Goal: Complete application form: Complete application form

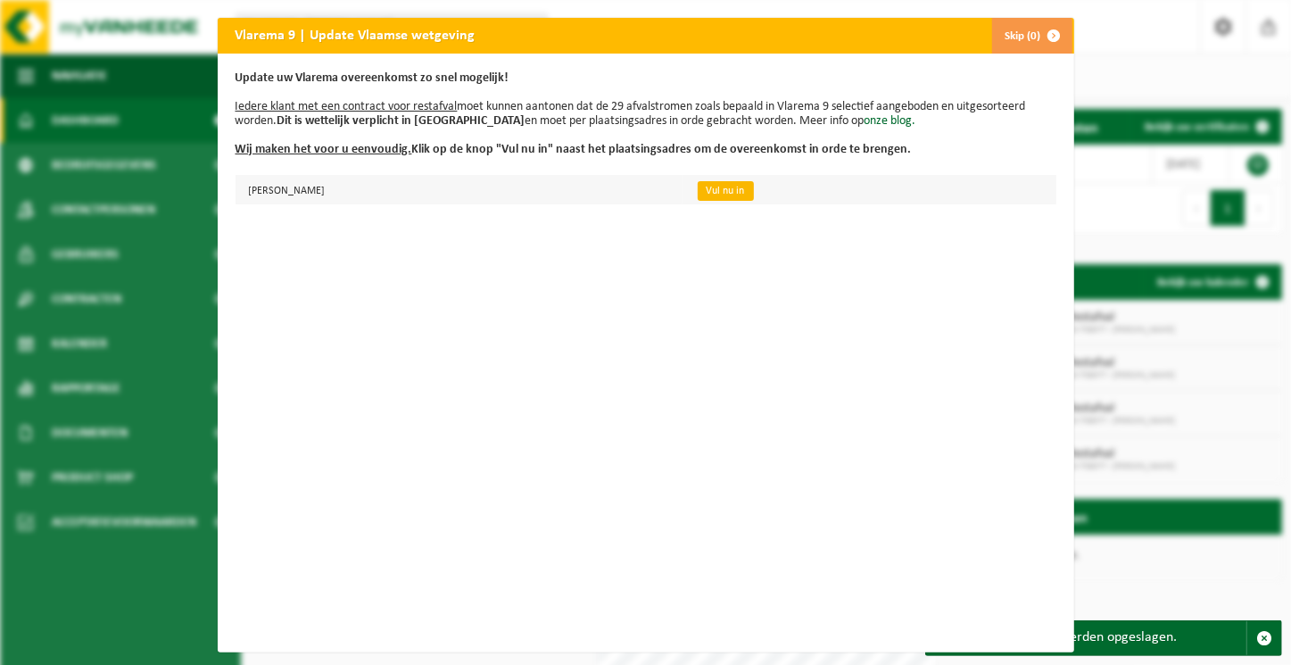
click at [754, 185] on link "Vul nu in" at bounding box center [726, 191] width 56 height 20
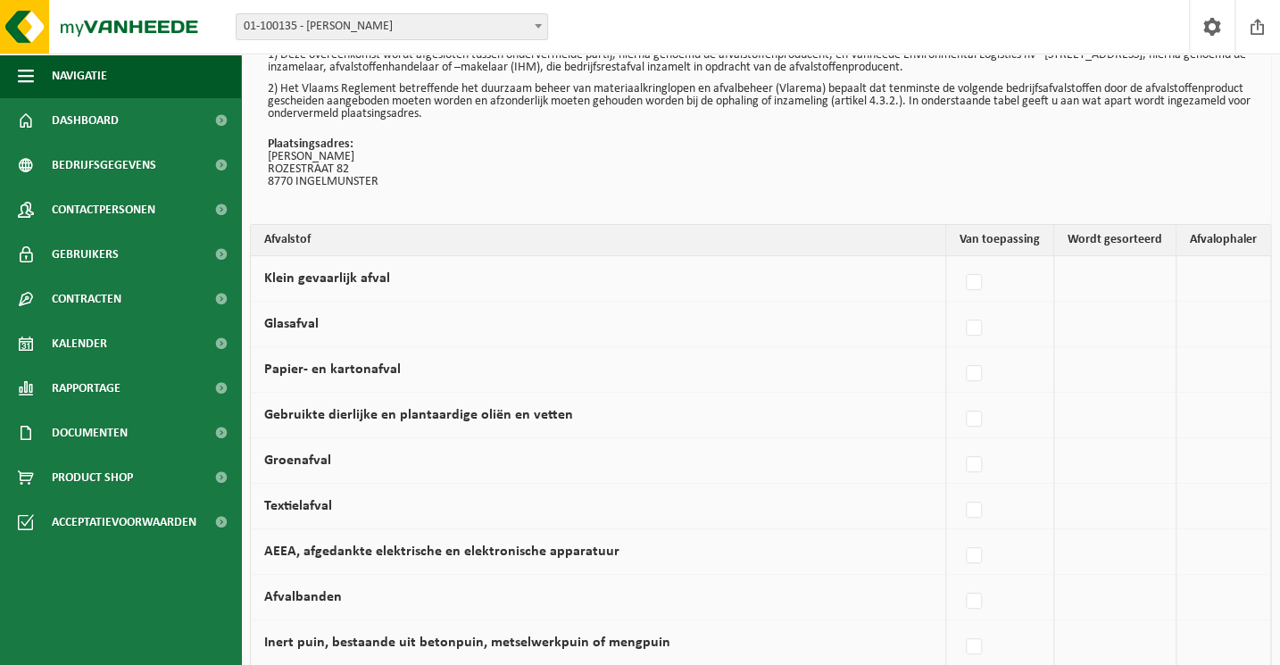
scroll to position [243, 0]
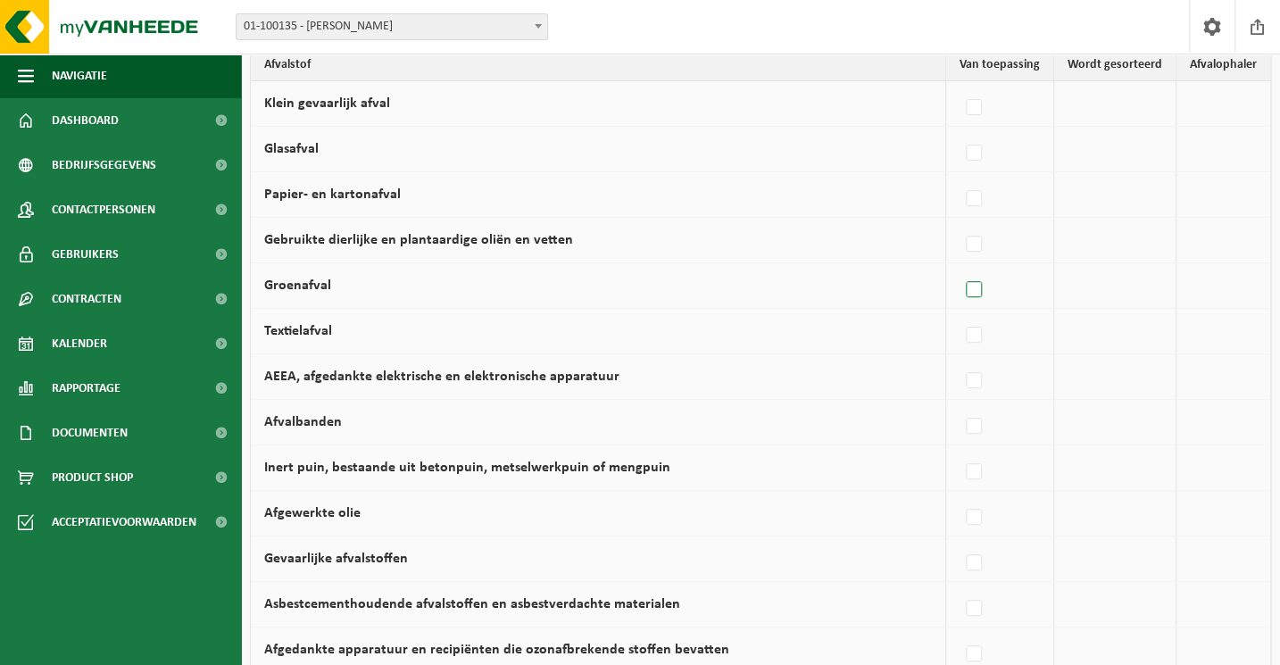
click at [982, 286] on label at bounding box center [974, 290] width 25 height 27
click at [959, 268] on input "Groenafval" at bounding box center [958, 267] width 1 height 1
checkbox input "true"
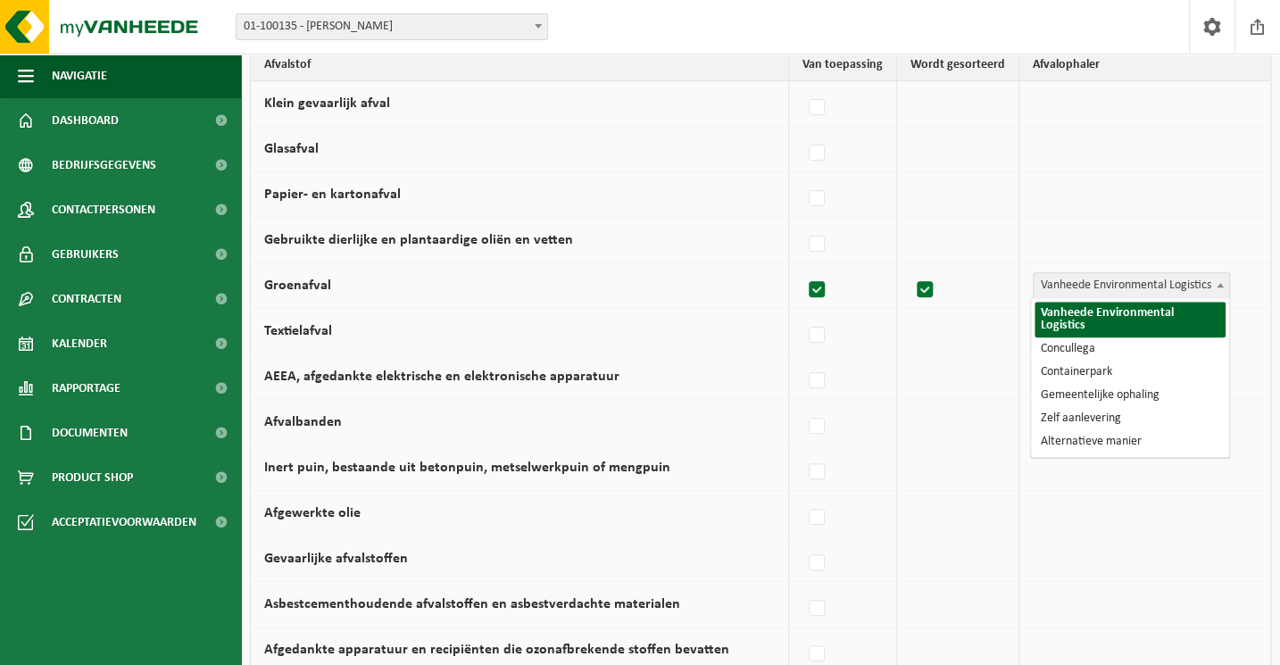
click at [1221, 288] on span at bounding box center [1220, 284] width 18 height 23
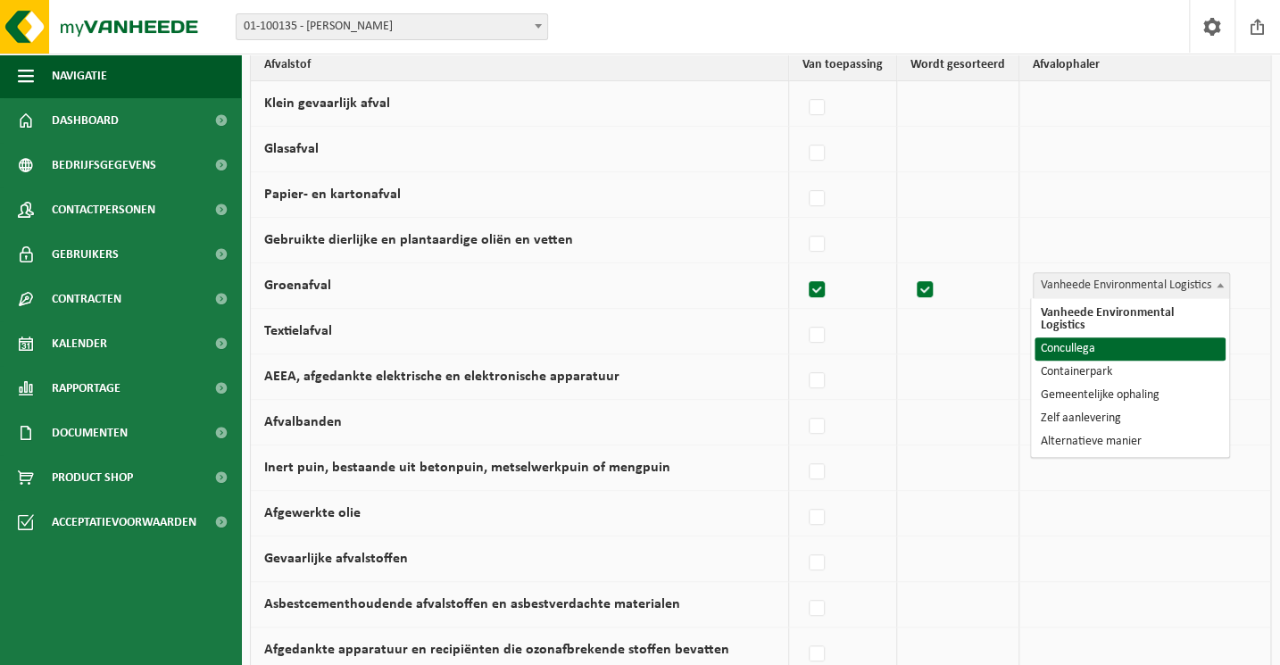
select select "Concullega"
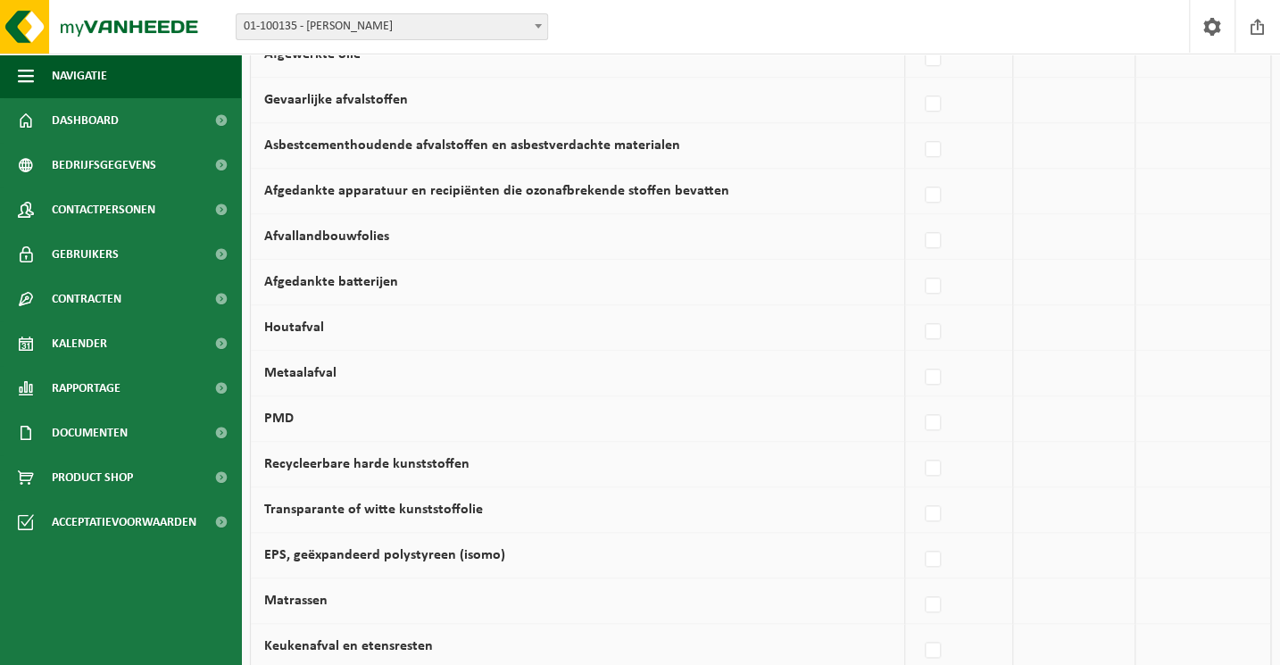
scroll to position [730, 0]
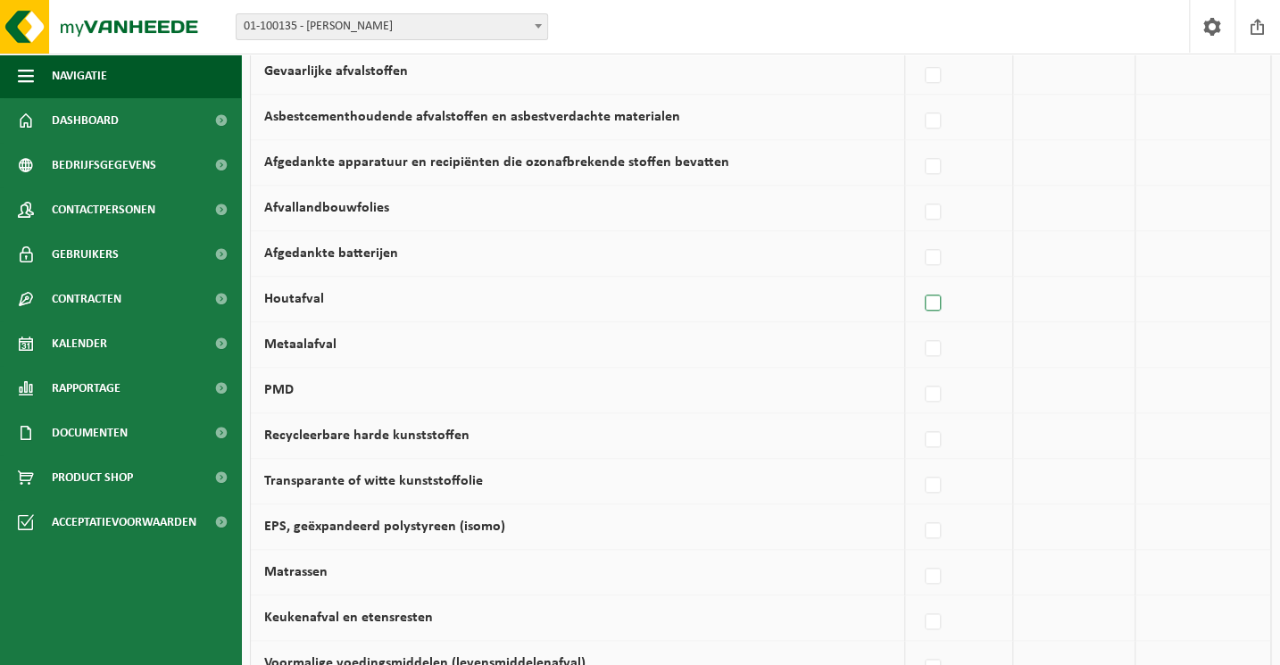
click at [926, 301] on label at bounding box center [933, 303] width 25 height 27
click at [918, 281] on input "Houtafval" at bounding box center [917, 280] width 1 height 1
checkbox input "true"
click at [1221, 296] on b at bounding box center [1219, 298] width 7 height 4
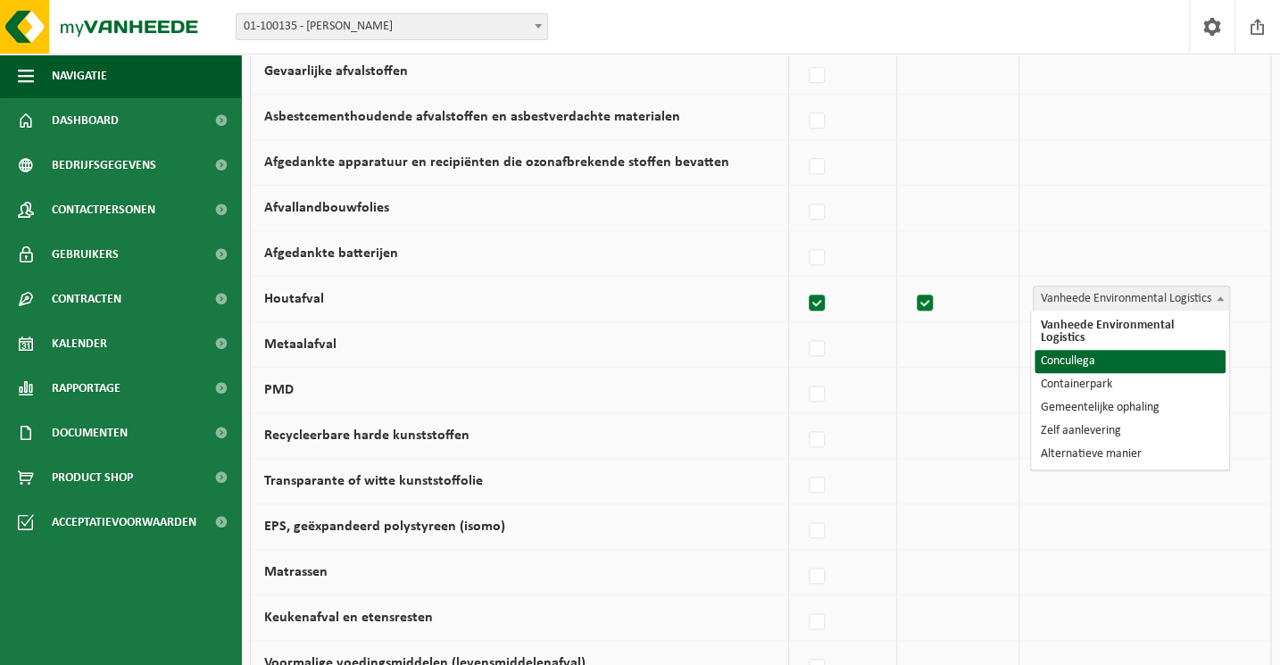
select select "Concullega"
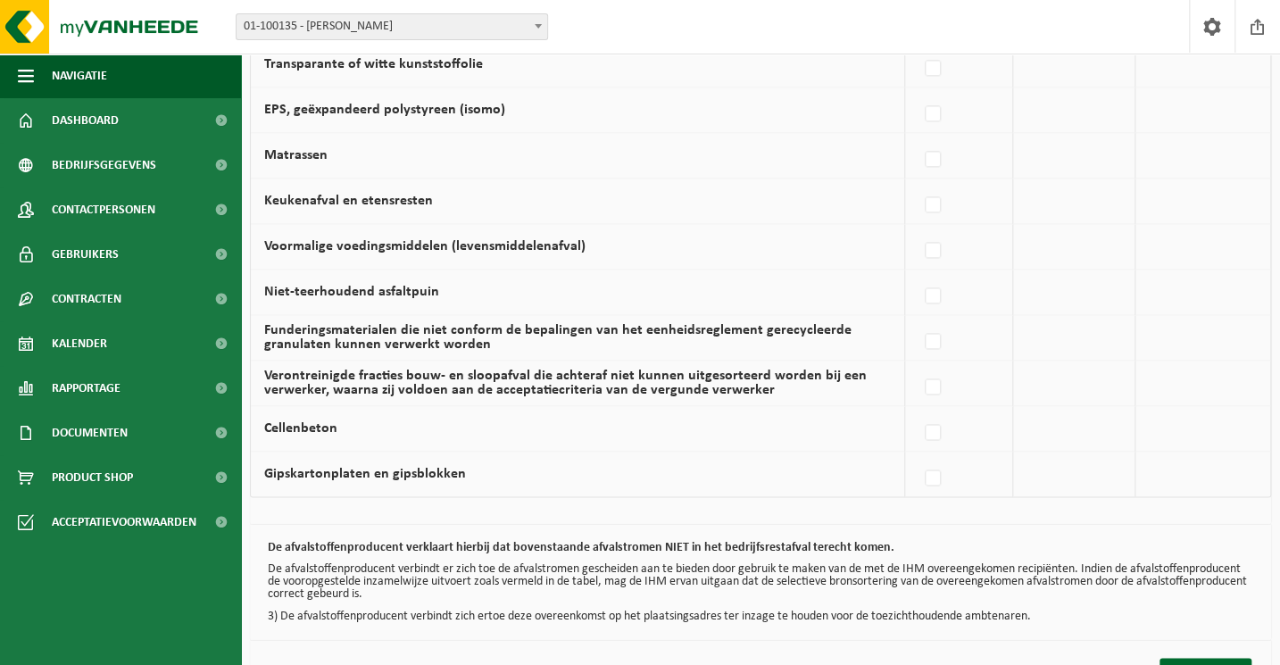
scroll to position [1207, 0]
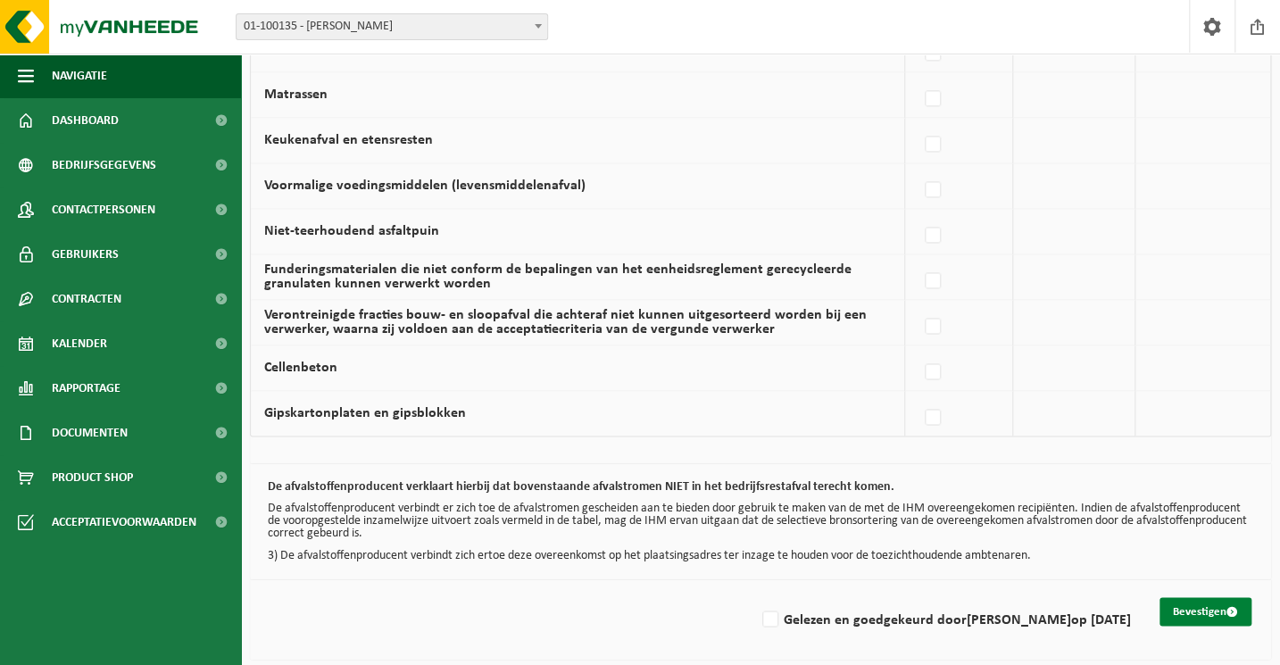
click at [1226, 606] on span "submit" at bounding box center [1232, 611] width 12 height 12
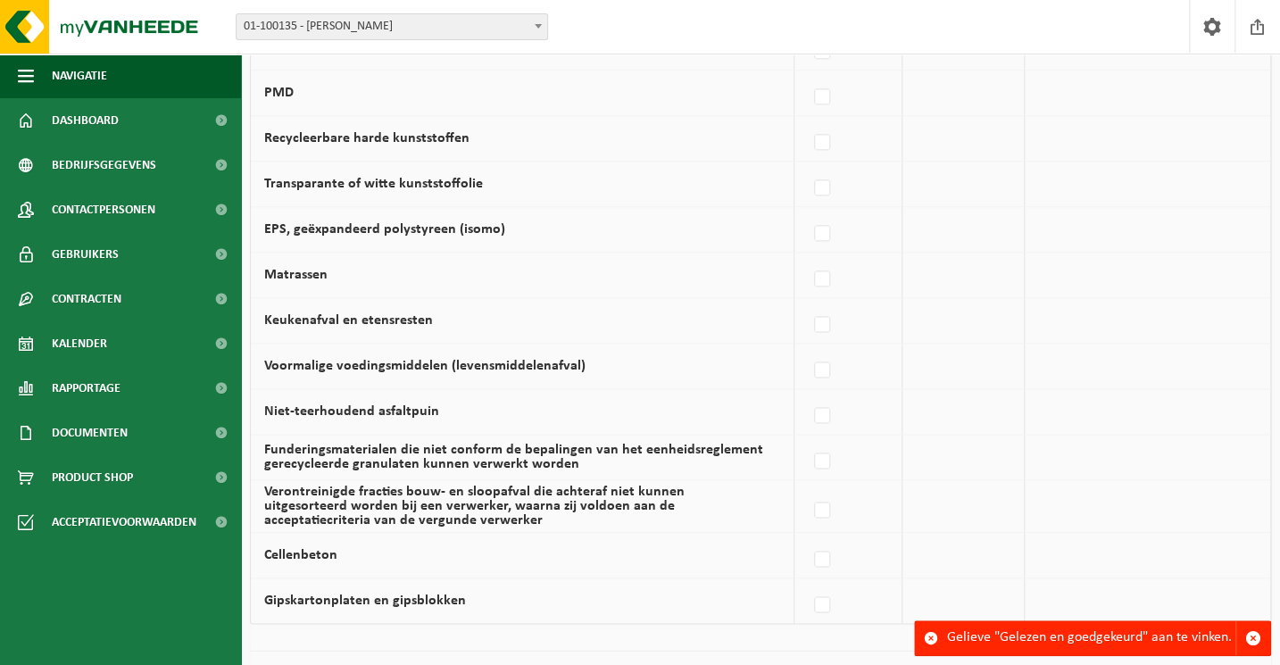
scroll to position [1215, 0]
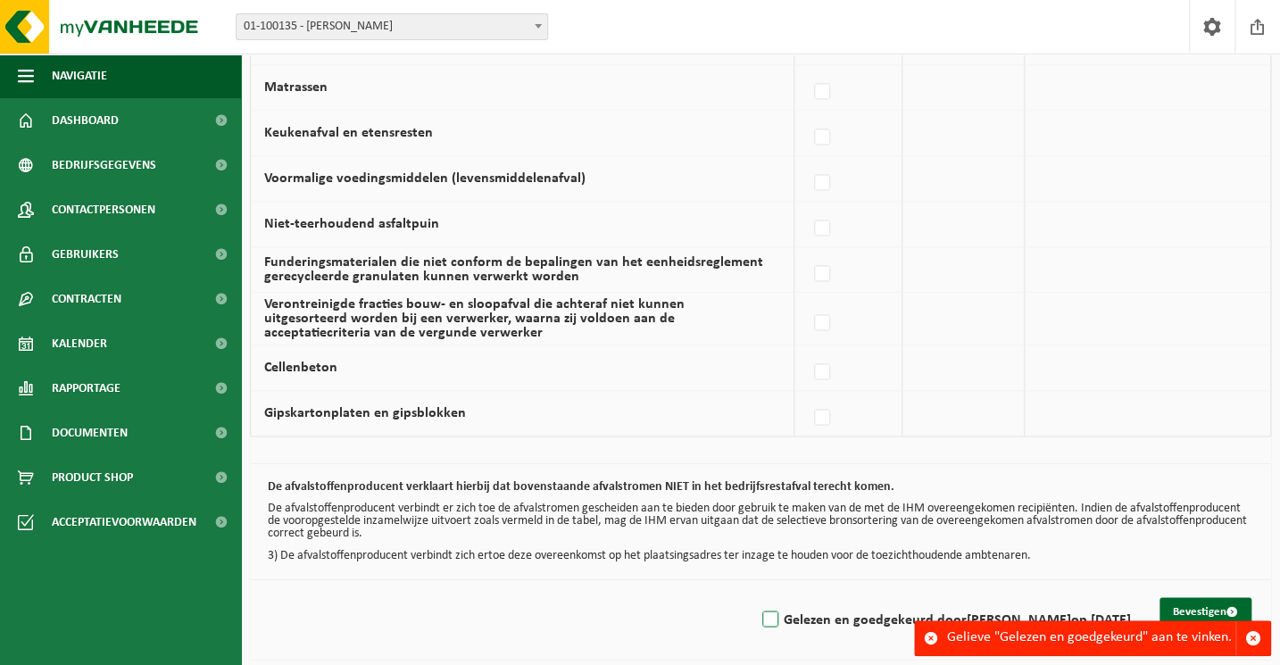
click at [759, 616] on label "Gelezen en goedgekeurd door PIETER MAERTENS op 14/10/25" at bounding box center [945, 619] width 372 height 27
click at [756, 597] on input "Gelezen en goedgekeurd door PIETER MAERTENS op 14/10/25" at bounding box center [755, 596] width 1 height 1
click at [759, 616] on label "Gelezen en goedgekeurd door PIETER MAERTENS op 14/10/25" at bounding box center [945, 619] width 372 height 27
click at [755, 597] on input "Gelezen en goedgekeurd door PIETER MAERTENS op 14/10/25" at bounding box center [755, 596] width 1 height 1
click at [759, 618] on label "Gelezen en goedgekeurd door PIETER MAERTENS op 14/10/25" at bounding box center [945, 619] width 372 height 27
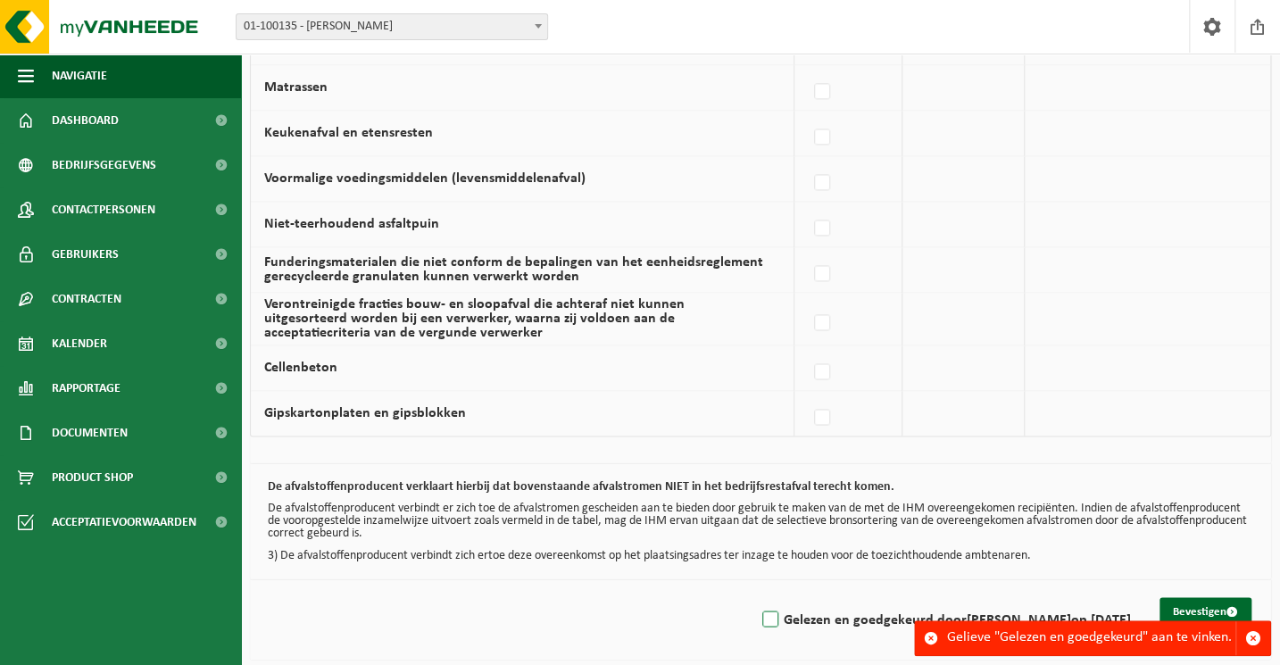
click at [755, 597] on input "Gelezen en goedgekeurd door PIETER MAERTENS op 14/10/25" at bounding box center [755, 596] width 1 height 1
checkbox input "true"
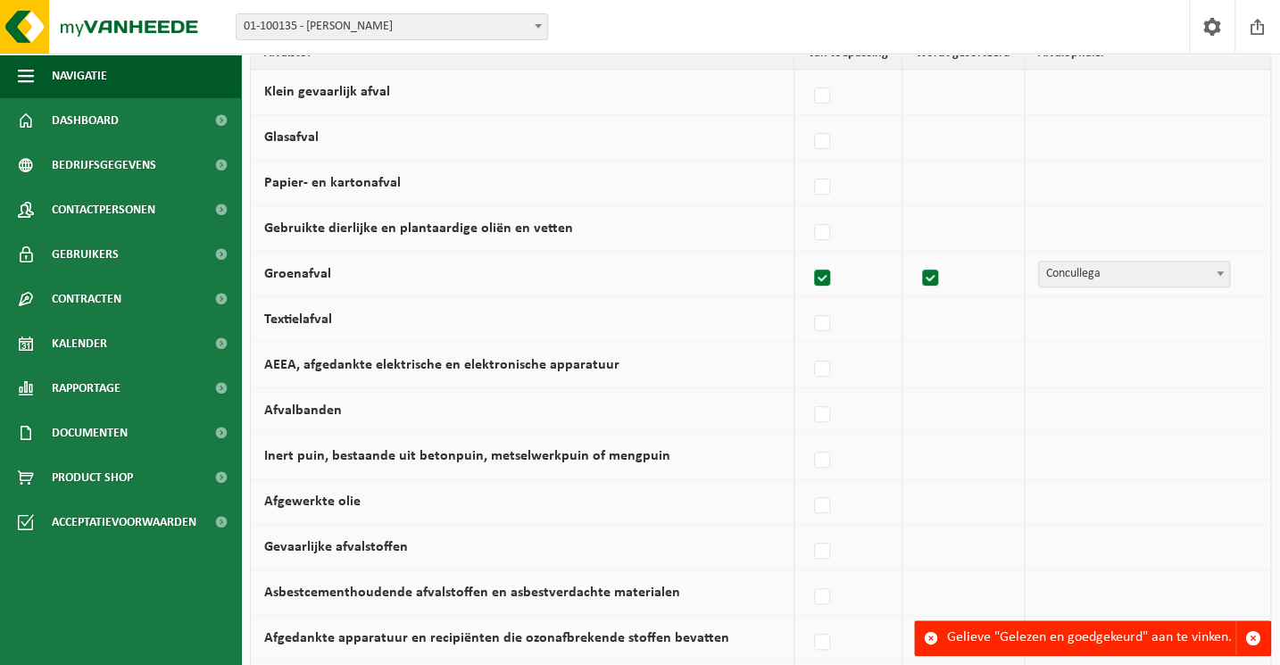
scroll to position [241, 0]
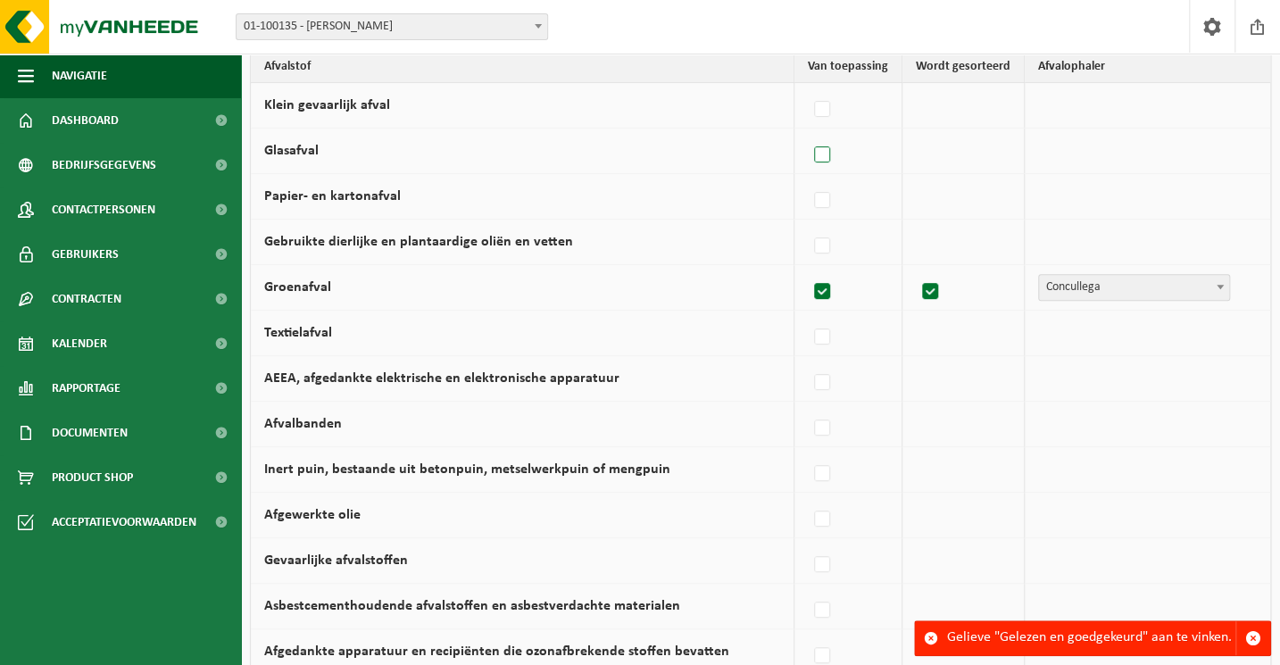
click at [835, 149] on label at bounding box center [822, 155] width 25 height 27
click at [808, 133] on input "Glasafval" at bounding box center [807, 132] width 1 height 1
checkbox input "true"
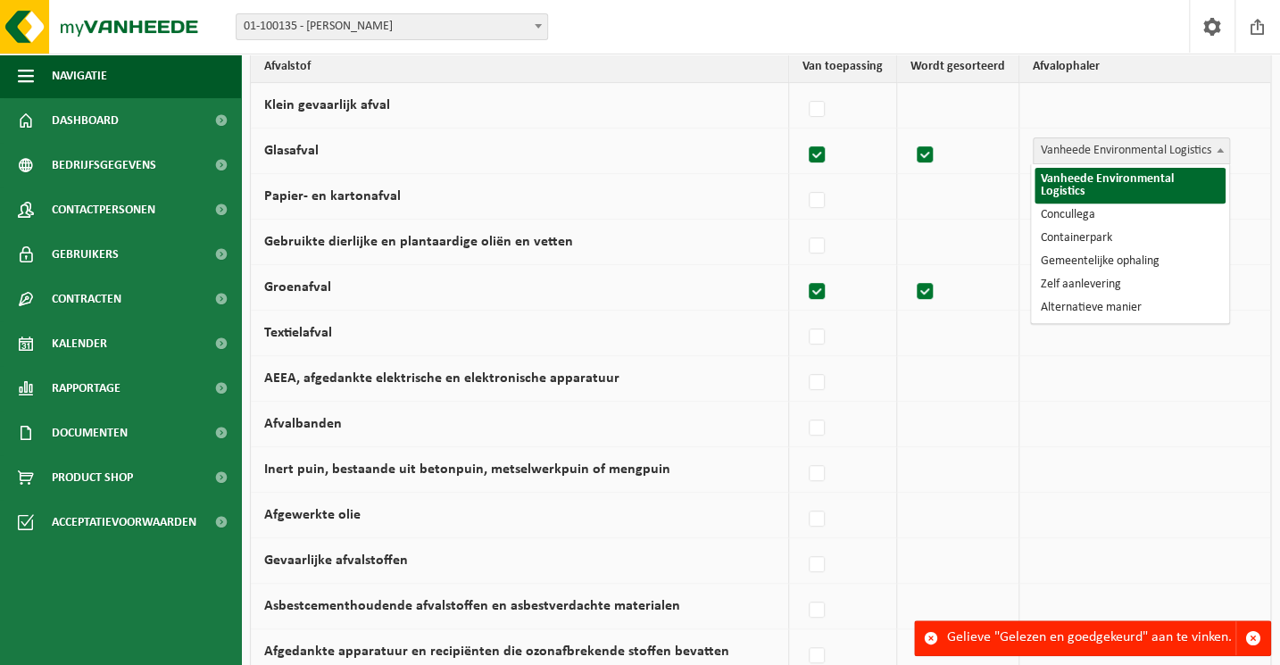
click at [1216, 145] on span at bounding box center [1220, 149] width 18 height 23
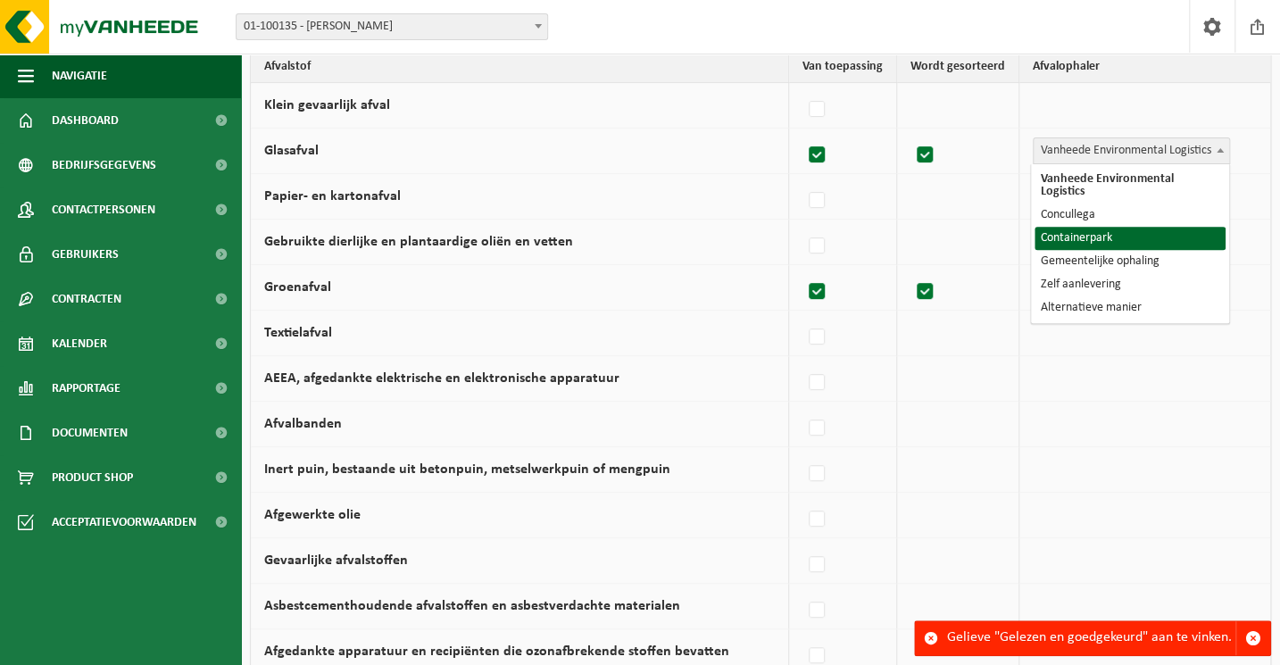
select select "Containerpark"
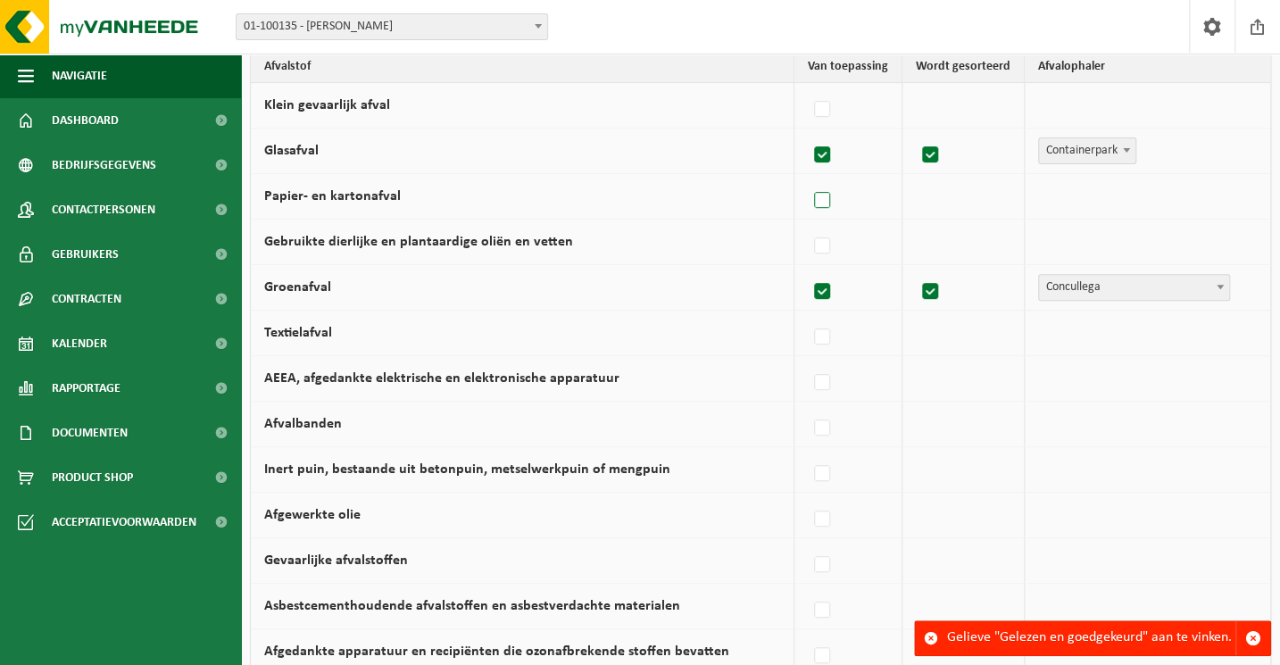
click at [824, 198] on label at bounding box center [822, 200] width 25 height 27
click at [808, 178] on input "Papier- en kartonafval" at bounding box center [807, 178] width 1 height 1
checkbox input "true"
click at [1218, 196] on span at bounding box center [1220, 195] width 18 height 23
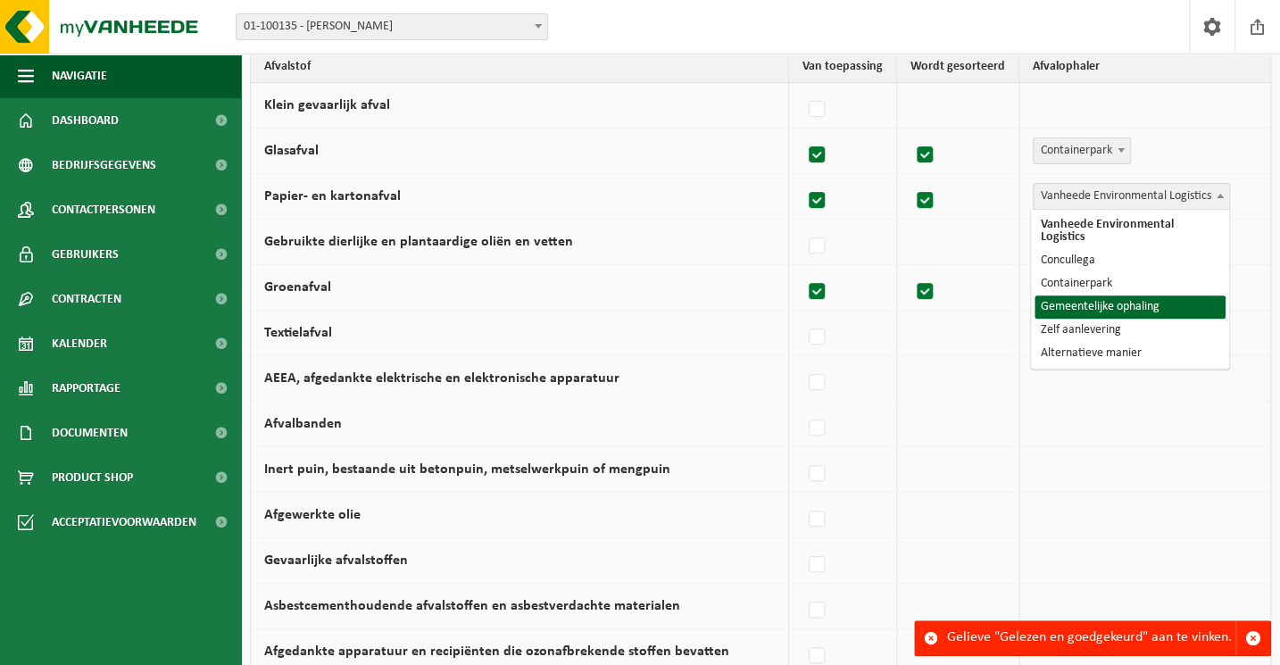
select select "Gemeentelijke ophaling"
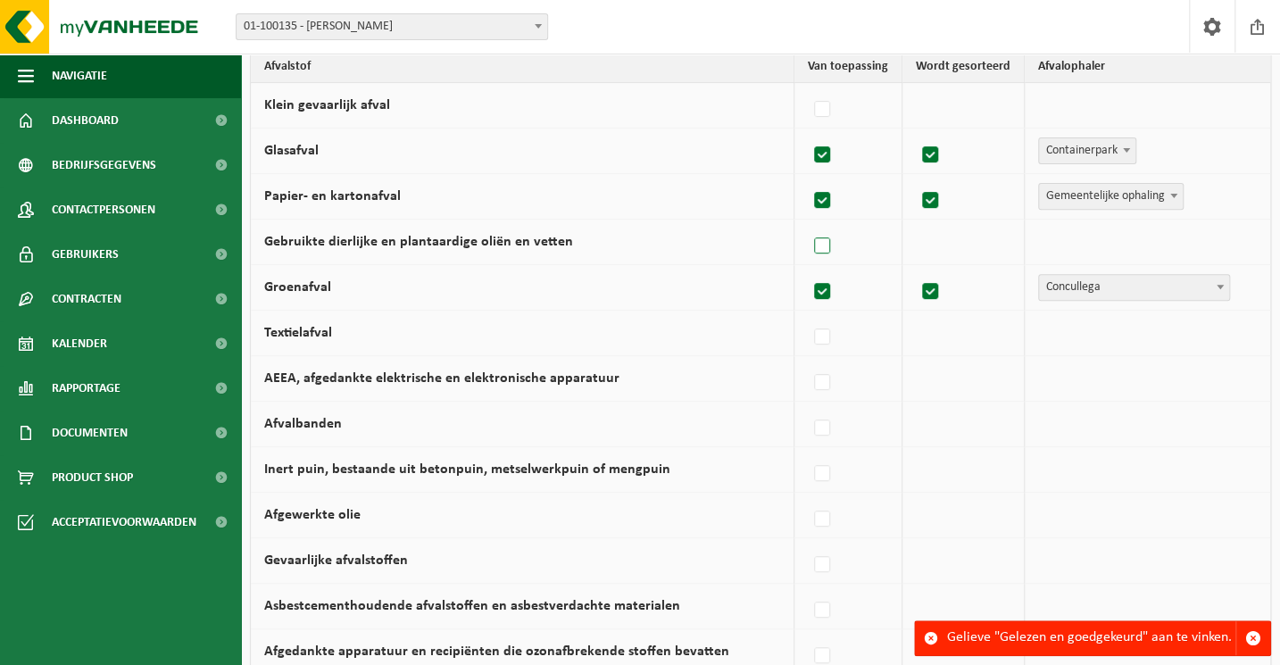
click at [815, 251] on label at bounding box center [822, 246] width 25 height 27
click at [808, 224] on input "Gebruikte dierlijke en plantaardige oliën en vetten" at bounding box center [807, 223] width 1 height 1
checkbox input "true"
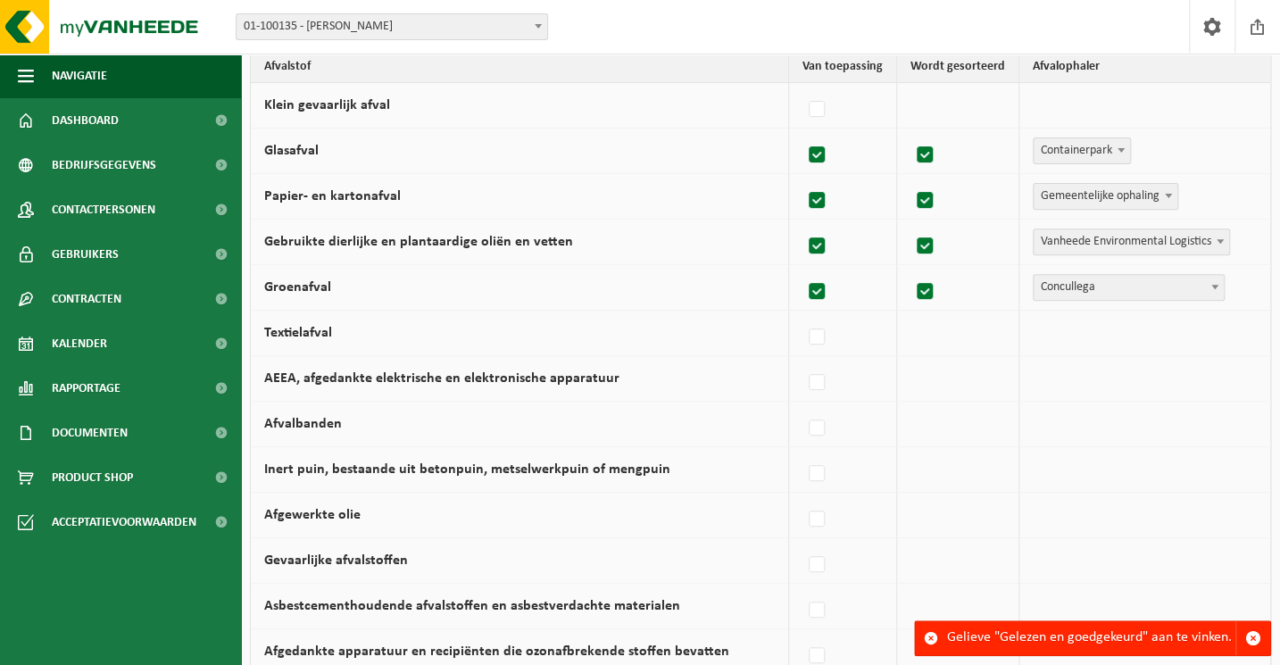
click at [1182, 244] on span "Vanheede Environmental Logistics" at bounding box center [1130, 241] width 195 height 25
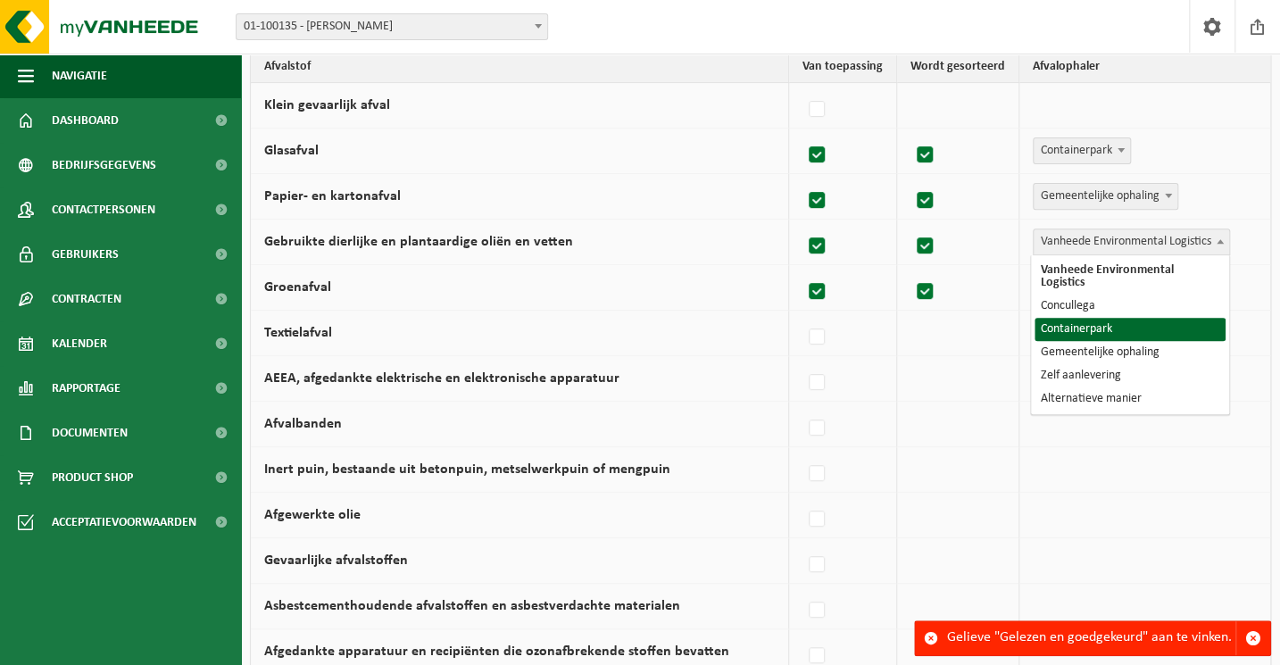
select select "Containerpark"
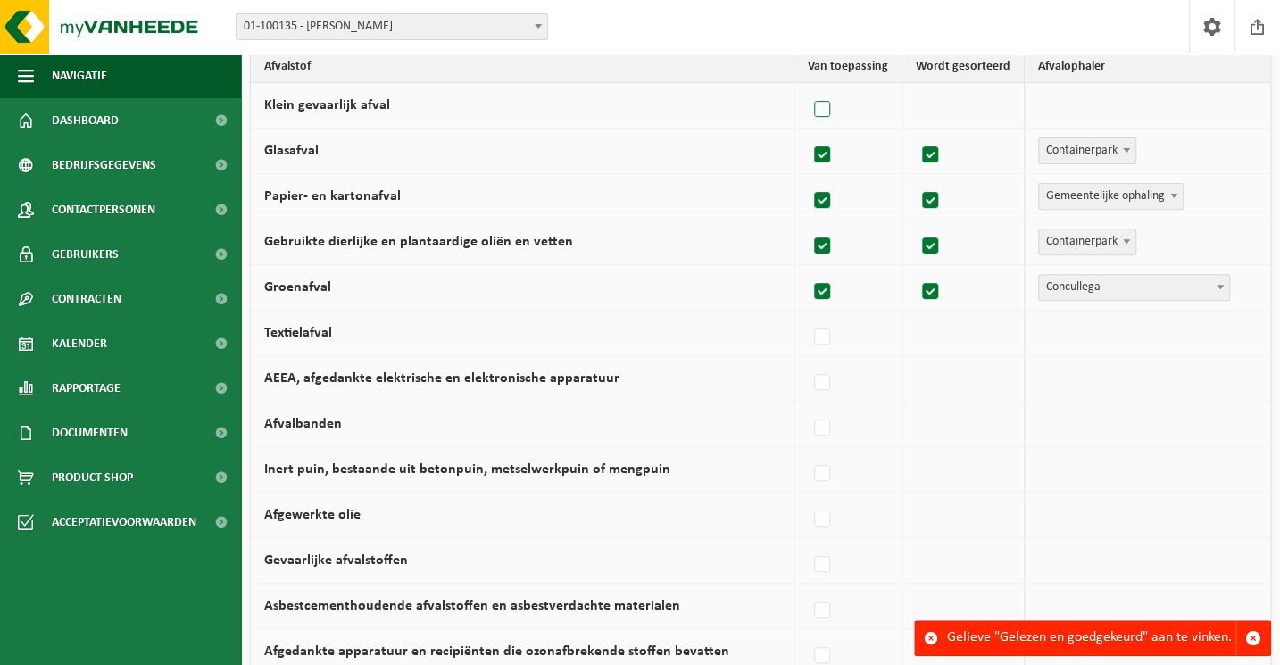
click at [826, 97] on label at bounding box center [822, 109] width 25 height 27
click at [808, 87] on input "Klein gevaarlijk afval" at bounding box center [807, 87] width 1 height 1
checkbox input "true"
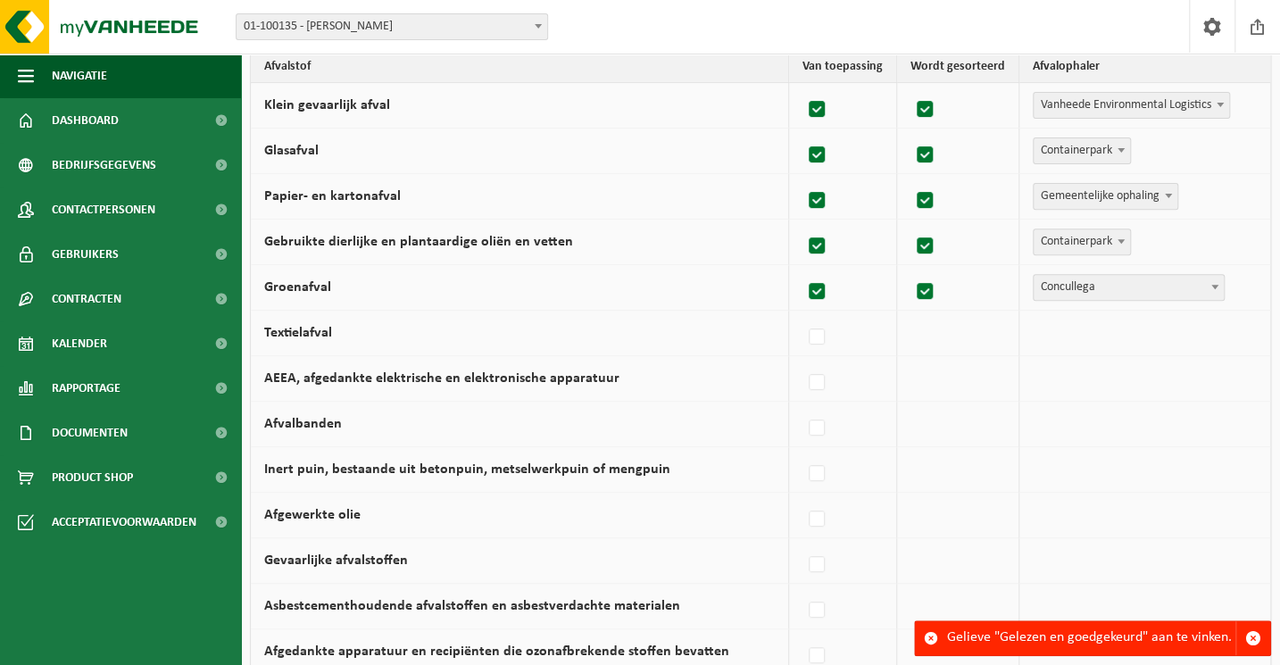
click at [1199, 97] on span "Vanheede Environmental Logistics" at bounding box center [1130, 105] width 195 height 25
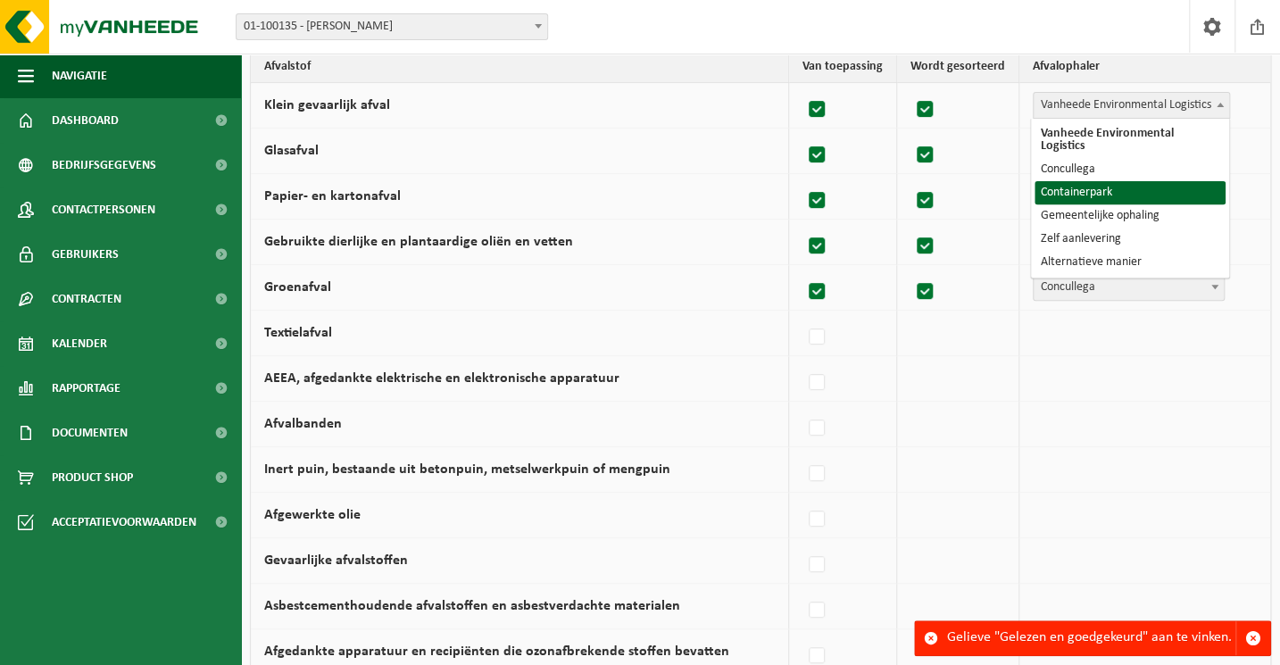
select select "Containerpark"
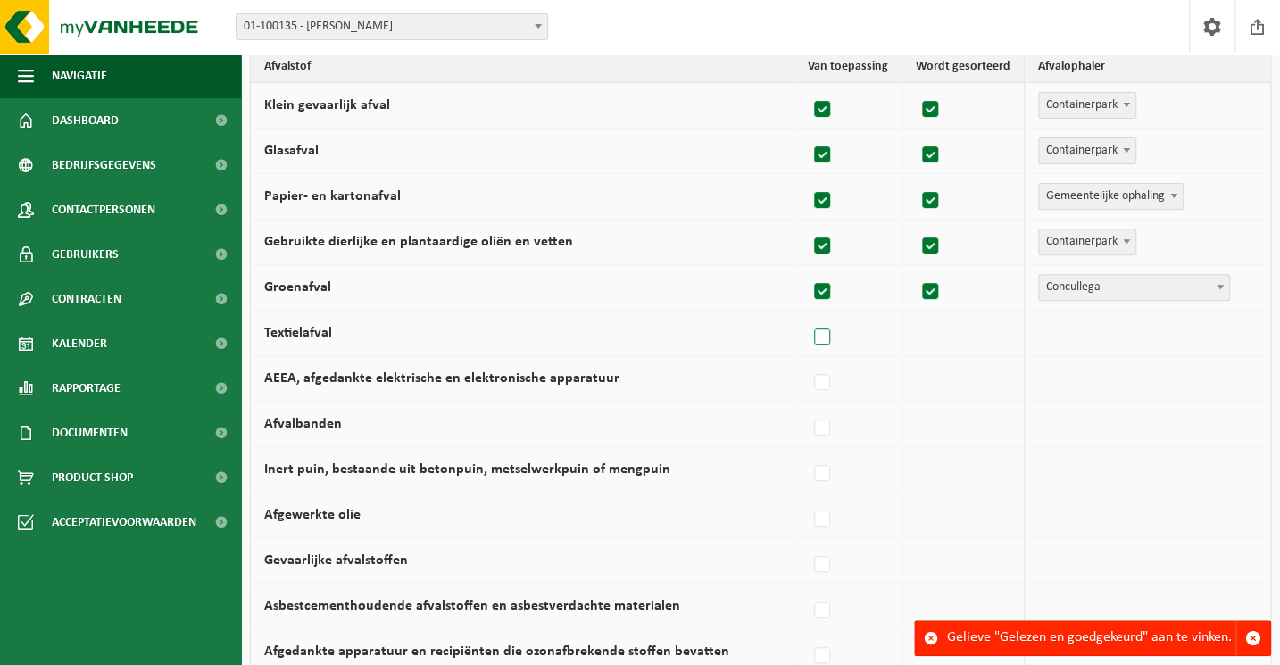
click at [829, 343] on label at bounding box center [822, 337] width 25 height 27
click at [808, 315] on input "Textielafval" at bounding box center [807, 314] width 1 height 1
checkbox input "true"
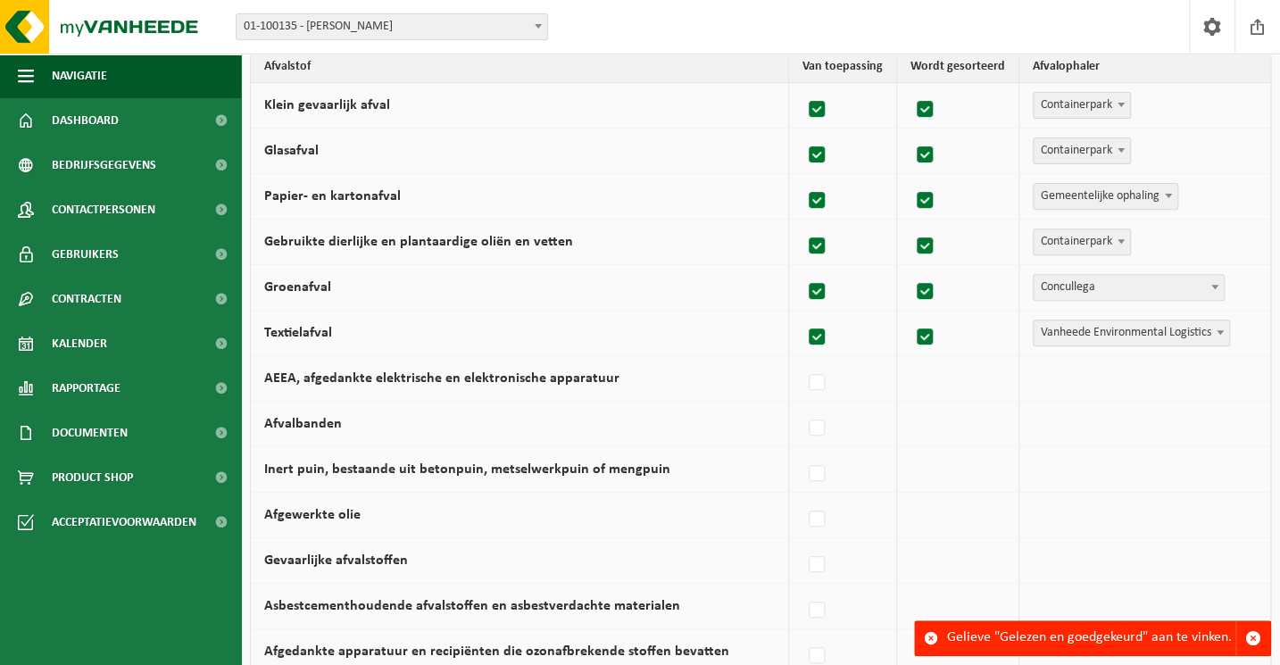
click at [1169, 337] on span "Vanheede Environmental Logistics" at bounding box center [1130, 332] width 195 height 25
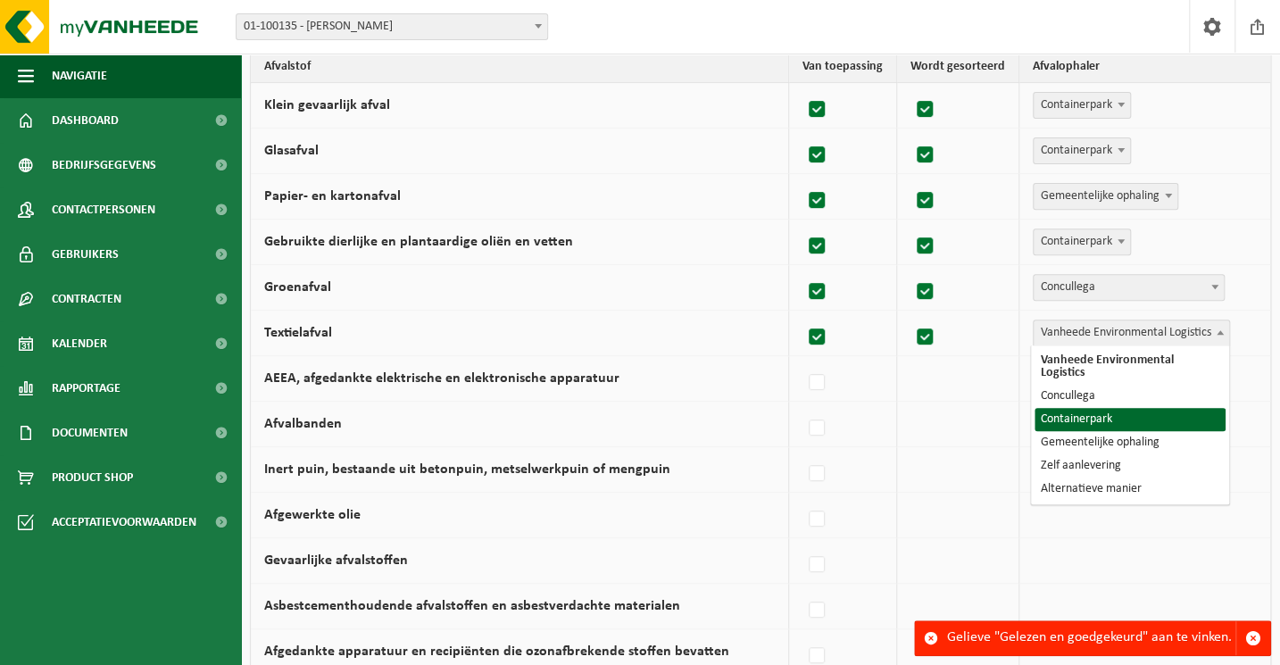
select select "Containerpark"
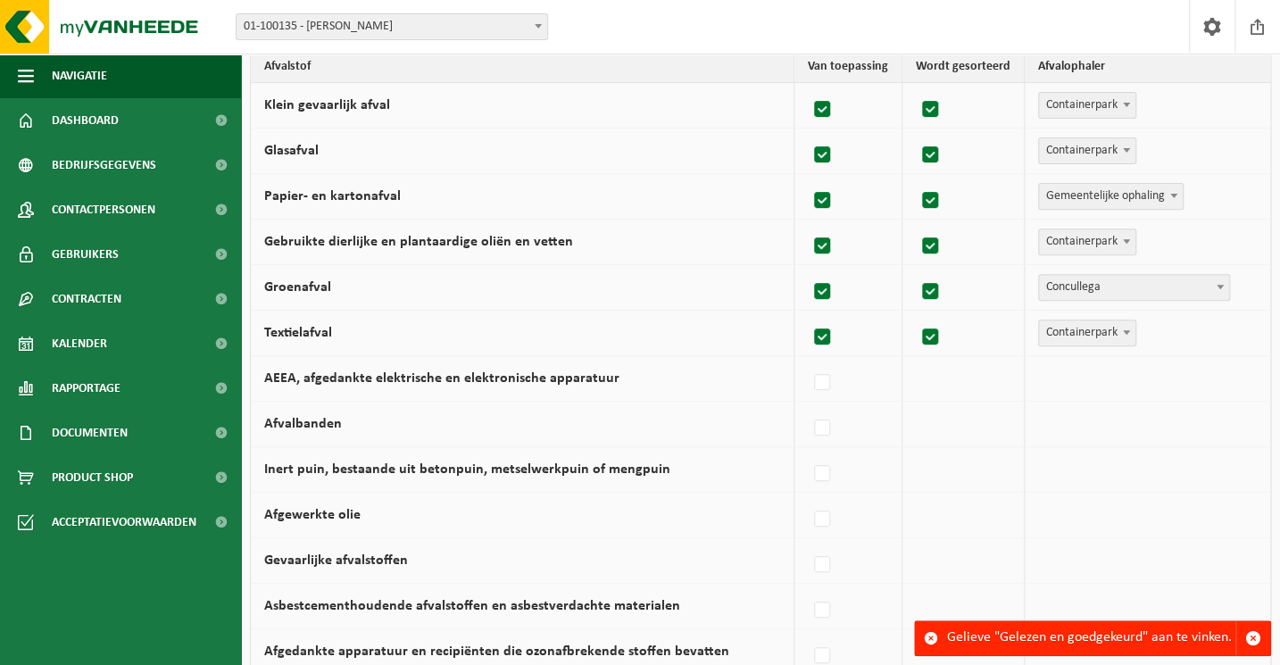
scroll to position [322, 0]
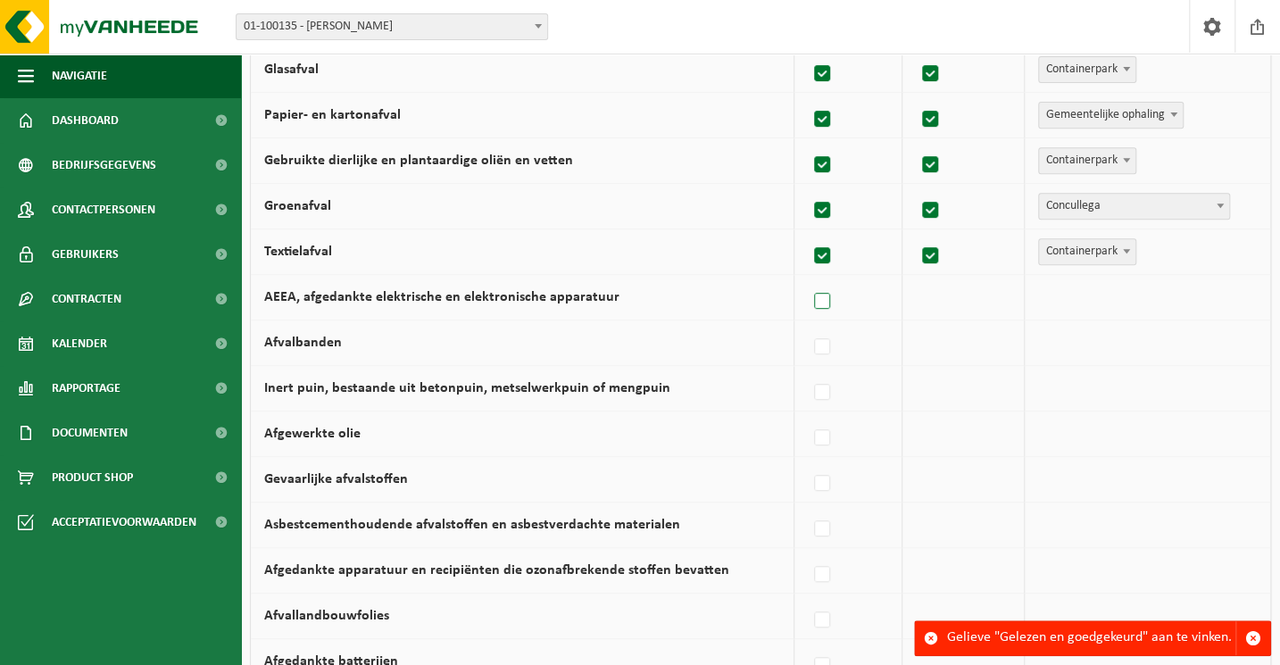
click at [820, 311] on label at bounding box center [822, 301] width 25 height 27
click at [808, 279] on input "AEEA, afgedankte elektrische en elektronische apparatuur" at bounding box center [807, 278] width 1 height 1
checkbox input "true"
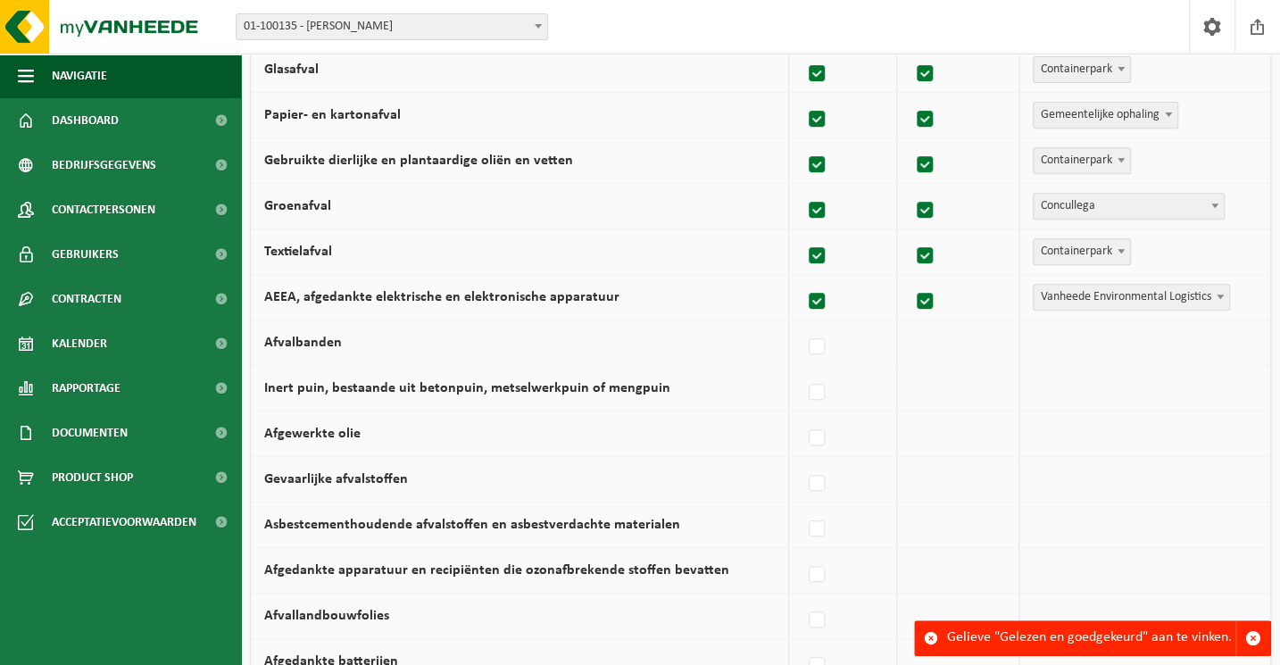
click at [1187, 311] on td "Vanheede Environmental Logistics Concullega Containerpark Gemeentelijke ophalin…" at bounding box center [1144, 298] width 251 height 46
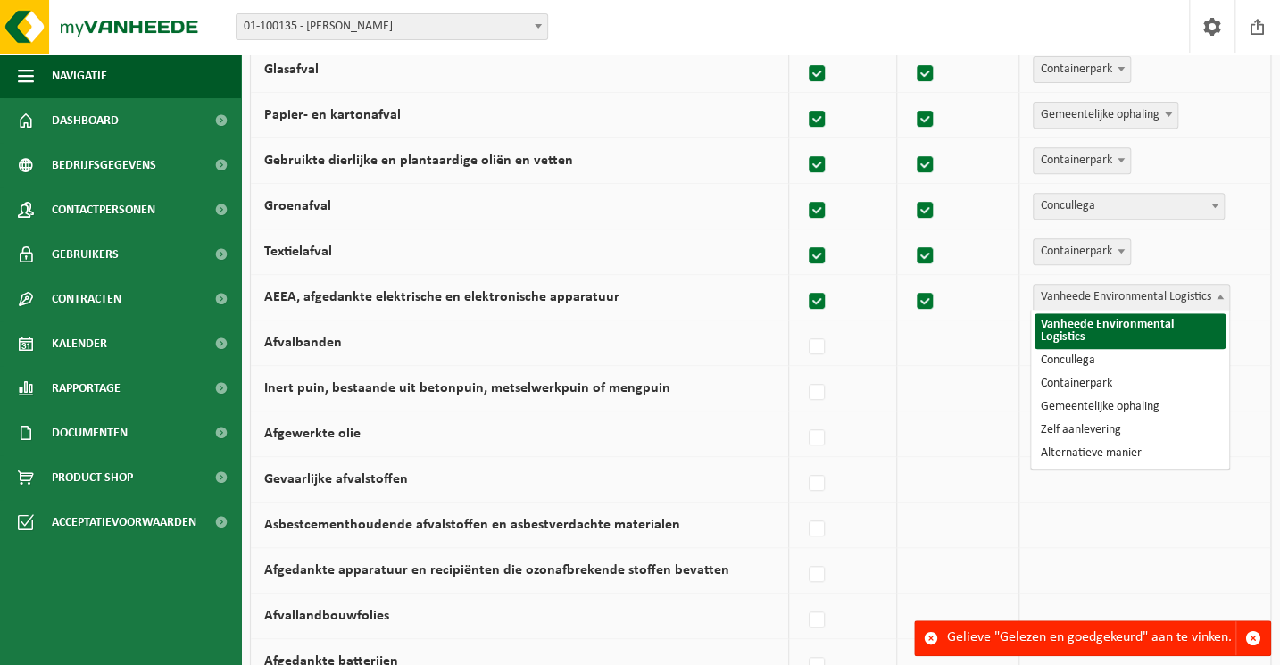
click at [1175, 297] on span "Vanheede Environmental Logistics" at bounding box center [1130, 297] width 195 height 25
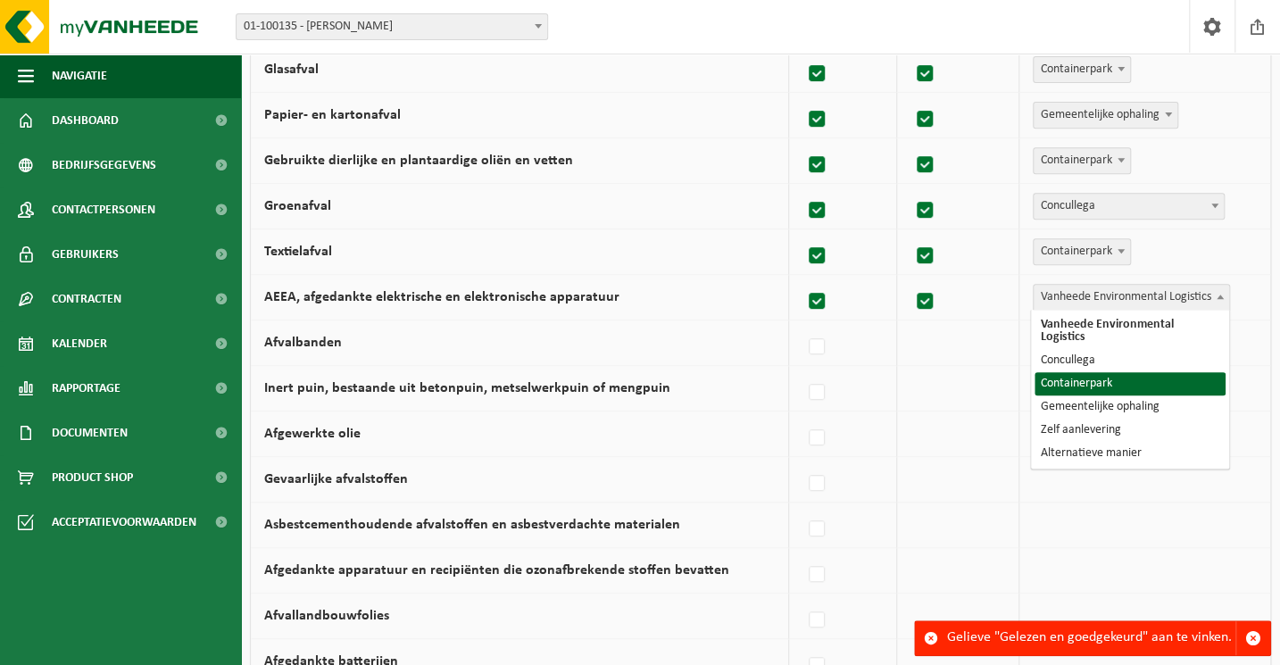
select select "Containerpark"
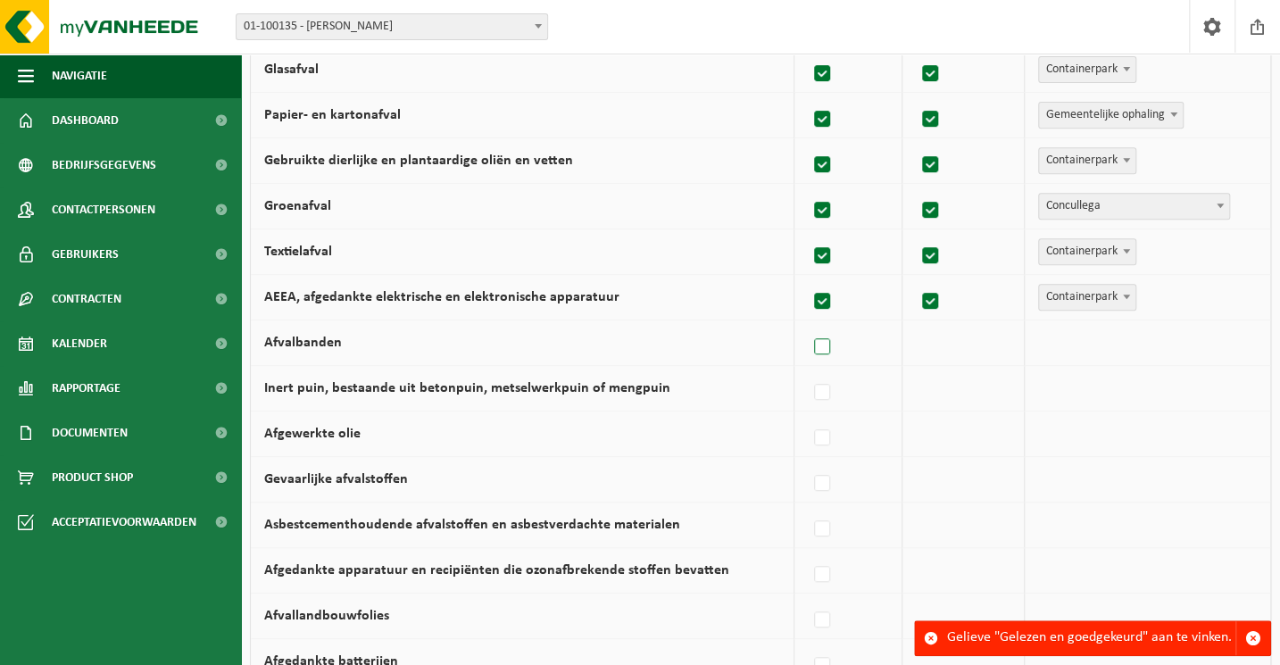
click at [825, 344] on label at bounding box center [822, 347] width 25 height 27
click at [808, 325] on input "Afvalbanden" at bounding box center [807, 324] width 1 height 1
checkbox input "true"
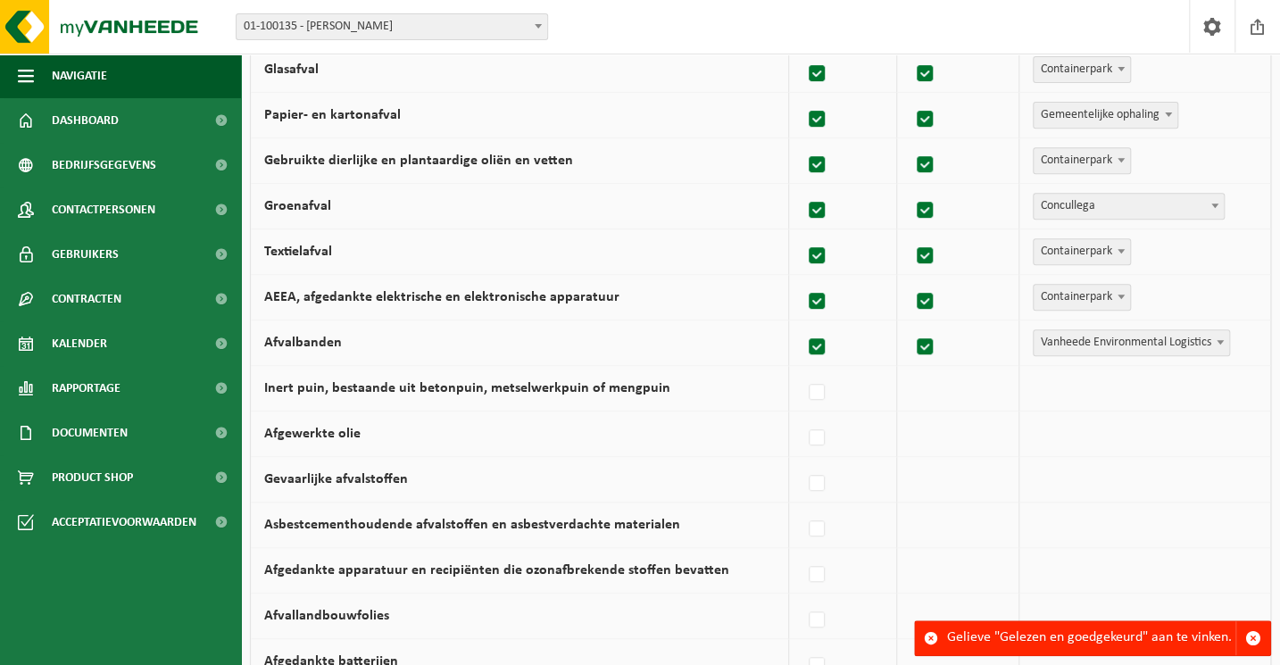
click at [1159, 337] on span "Vanheede Environmental Logistics" at bounding box center [1130, 342] width 195 height 25
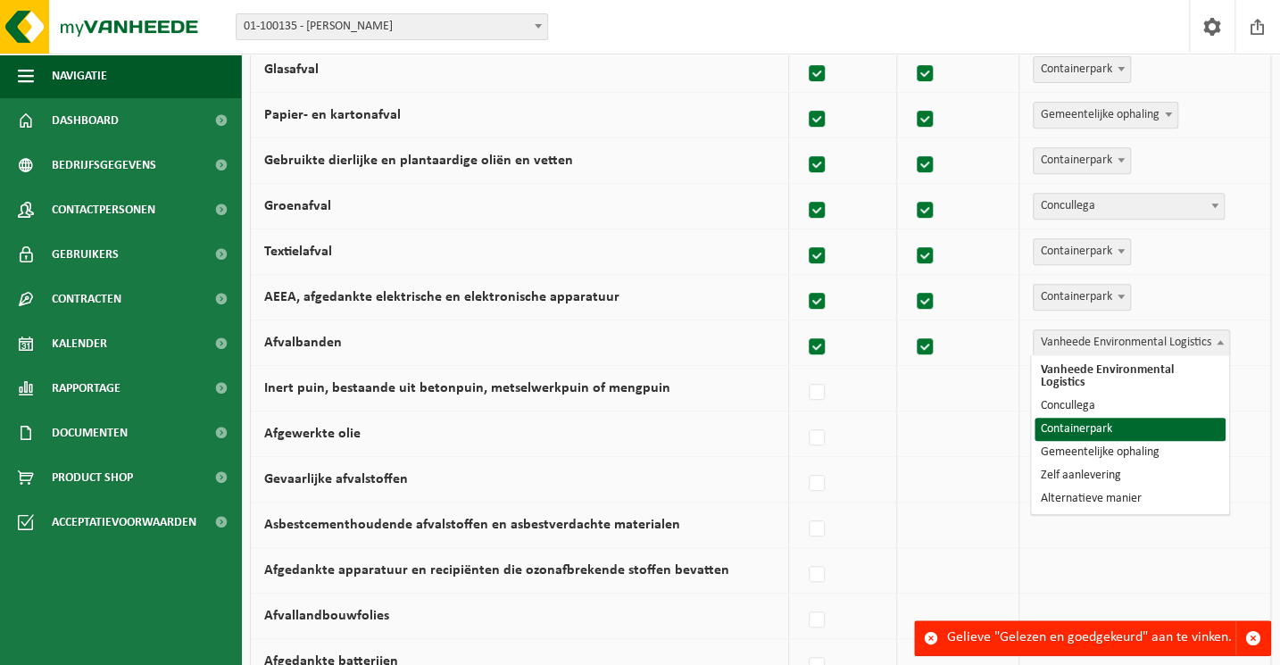
select select "Containerpark"
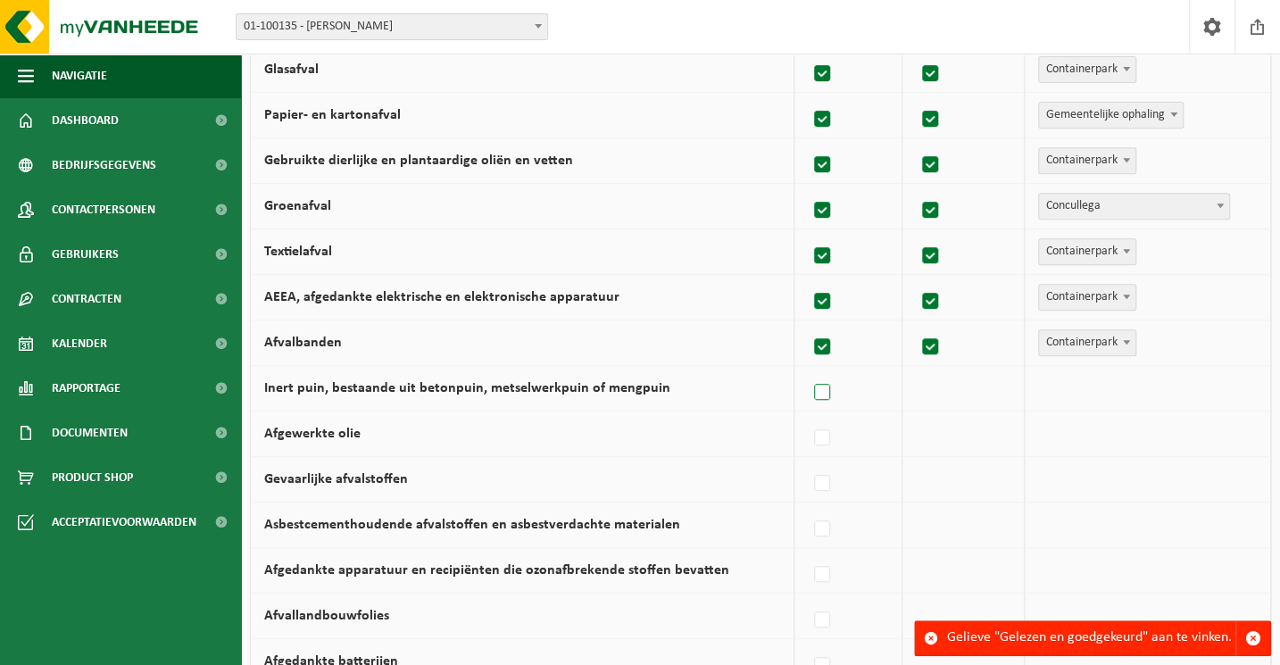
click at [817, 383] on label at bounding box center [822, 392] width 25 height 27
click at [808, 370] on input "Inert puin, bestaande uit betonpuin, metselwerkpuin of mengpuin" at bounding box center [807, 369] width 1 height 1
checkbox input "true"
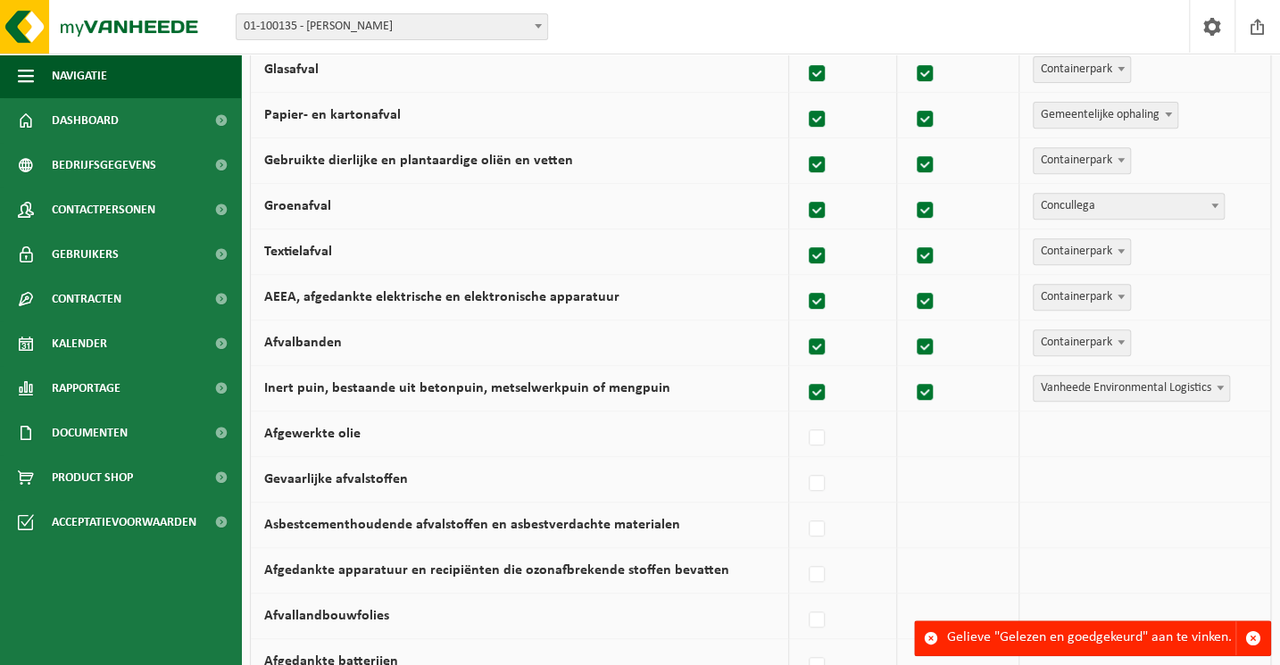
click at [1036, 386] on span "Vanheede Environmental Logistics" at bounding box center [1130, 388] width 195 height 25
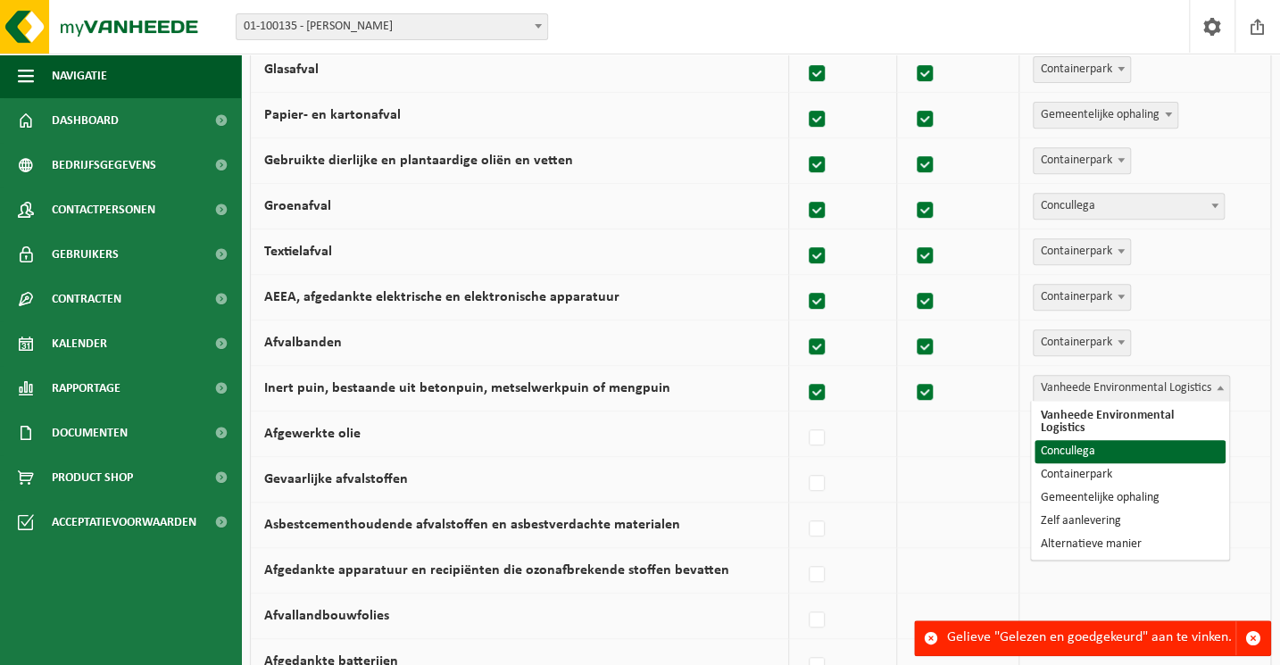
select select "Concullega"
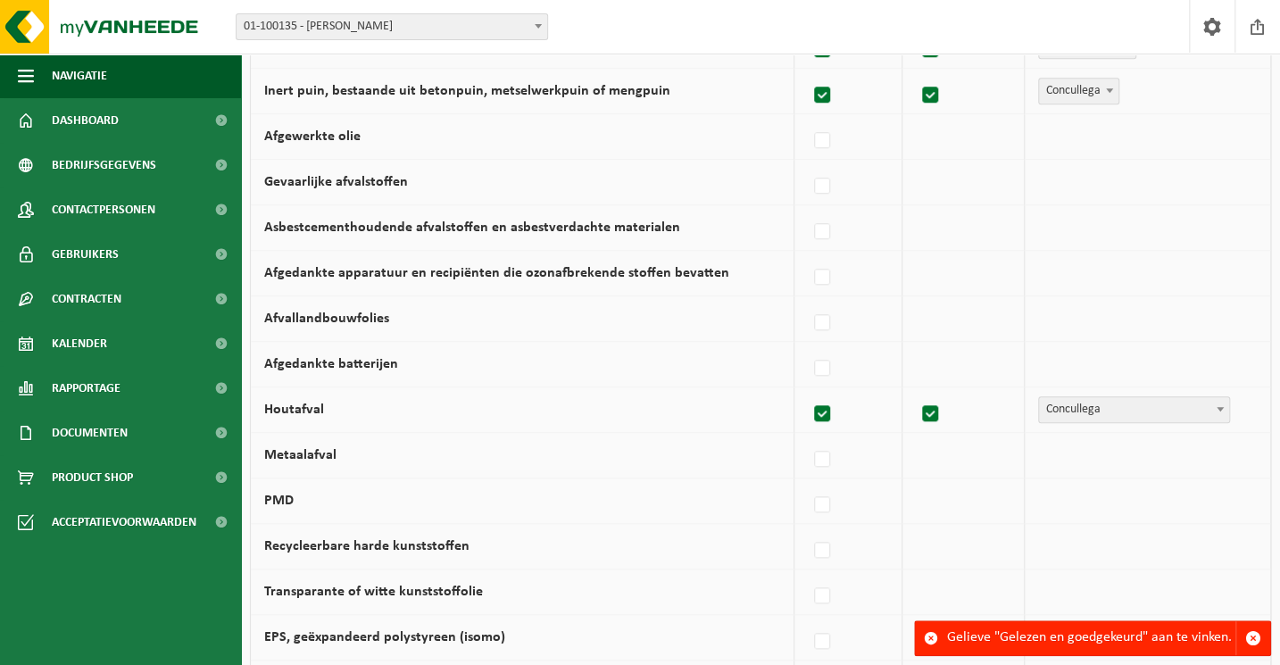
scroll to position [647, 0]
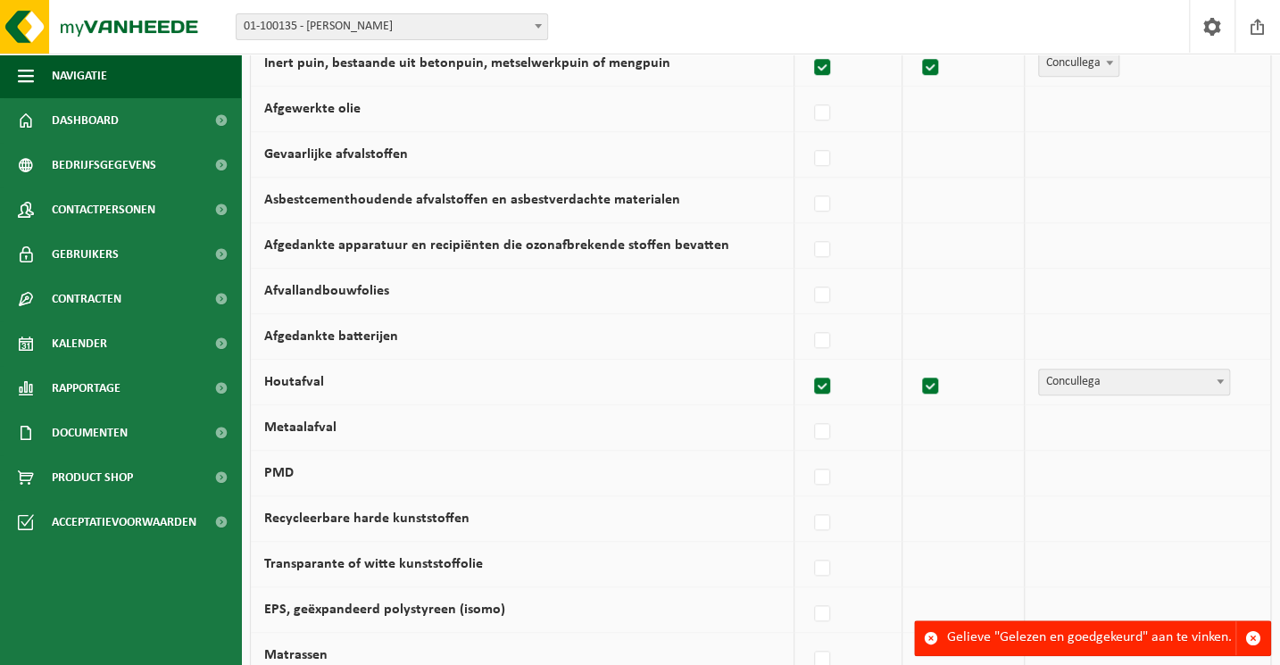
click at [835, 330] on label at bounding box center [822, 341] width 25 height 27
click at [808, 319] on input "Afgedankte batterijen" at bounding box center [807, 318] width 1 height 1
checkbox input "true"
click at [1099, 331] on span "Vanheede Environmental Logistics" at bounding box center [1130, 336] width 195 height 25
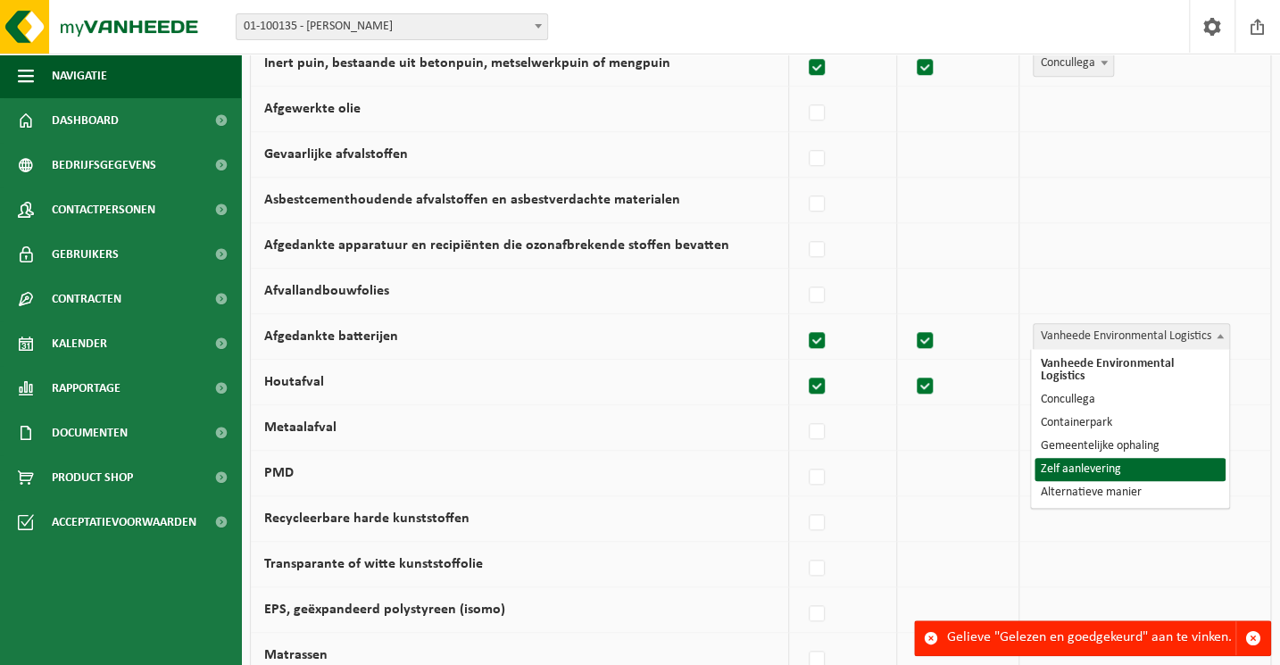
select select "Zelf aanlevering"
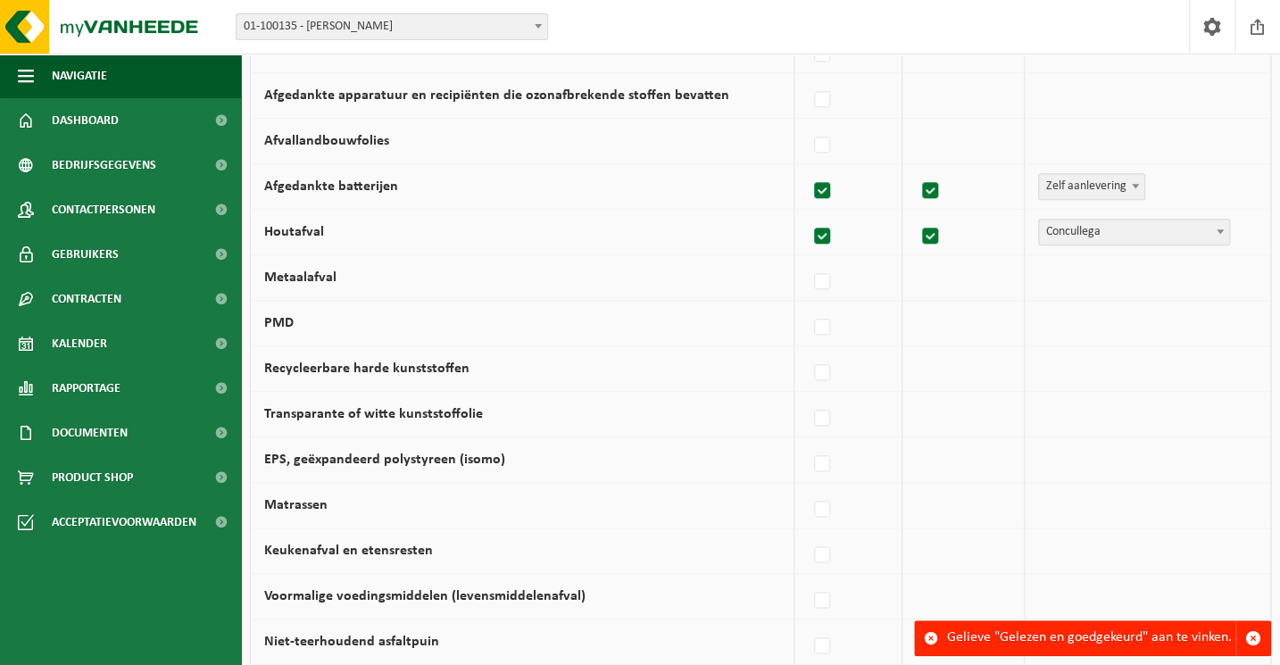
scroll to position [809, 0]
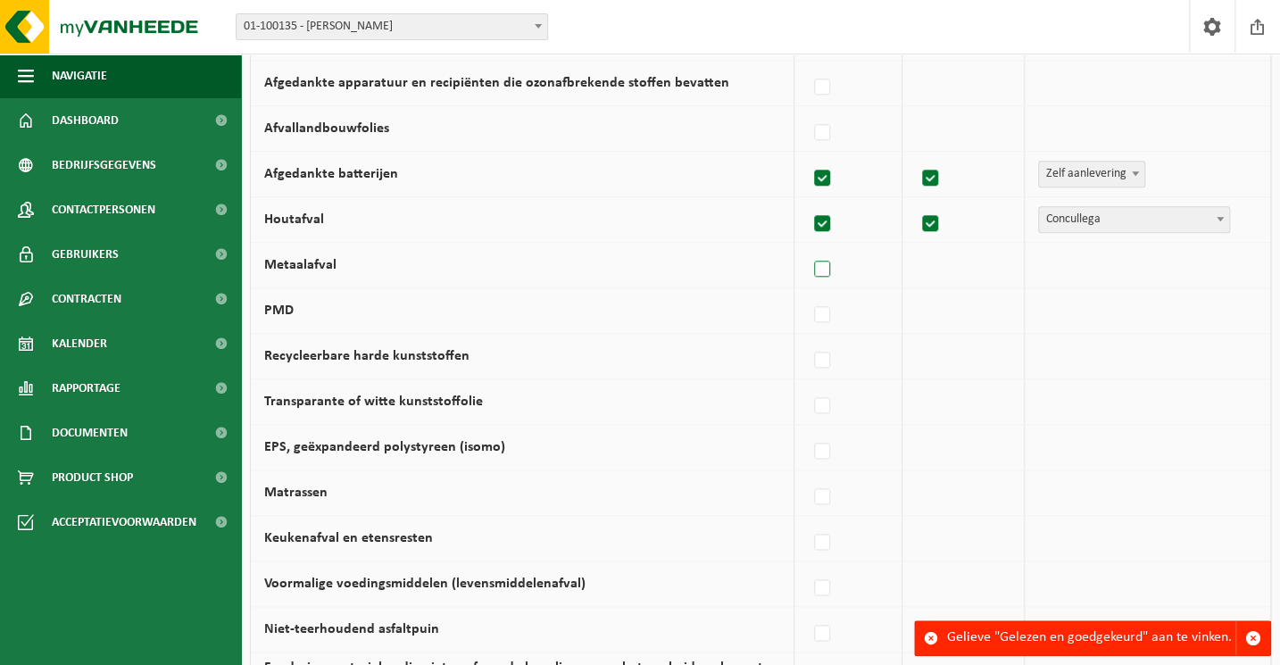
click at [822, 262] on label at bounding box center [822, 269] width 25 height 27
click at [808, 247] on input "Metaalafval" at bounding box center [807, 246] width 1 height 1
checkbox input "true"
click at [1107, 273] on span "Vanheede Environmental Logistics" at bounding box center [1130, 265] width 195 height 25
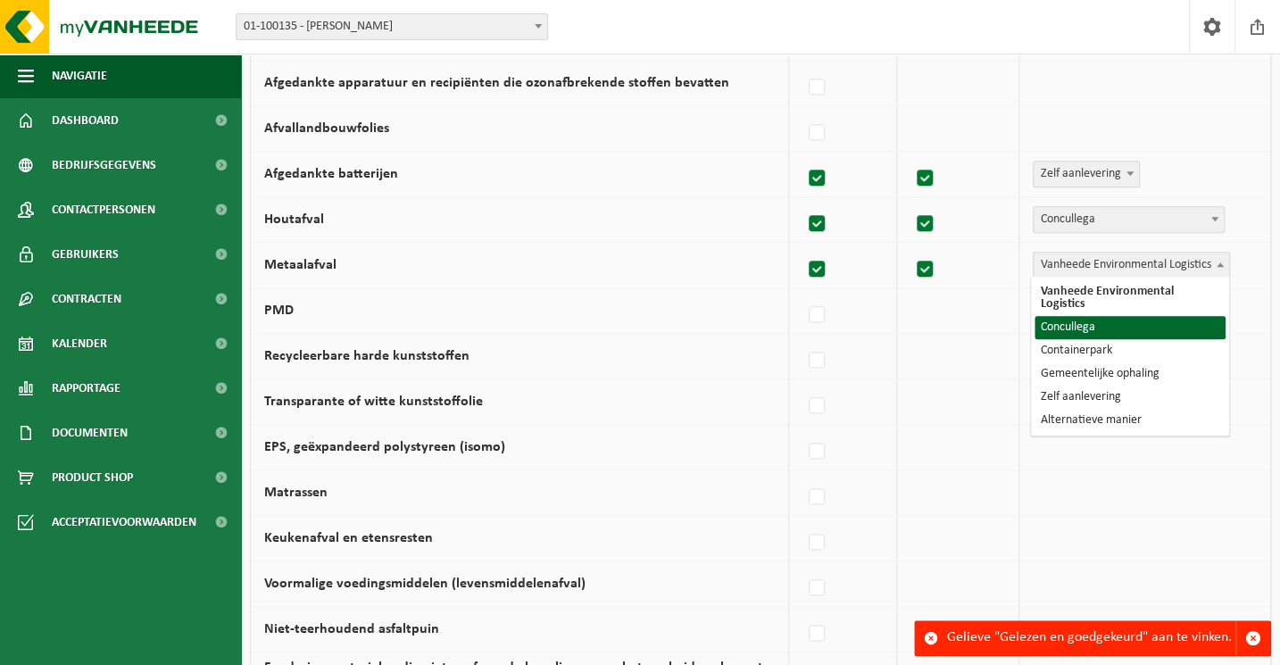
select select "Concullega"
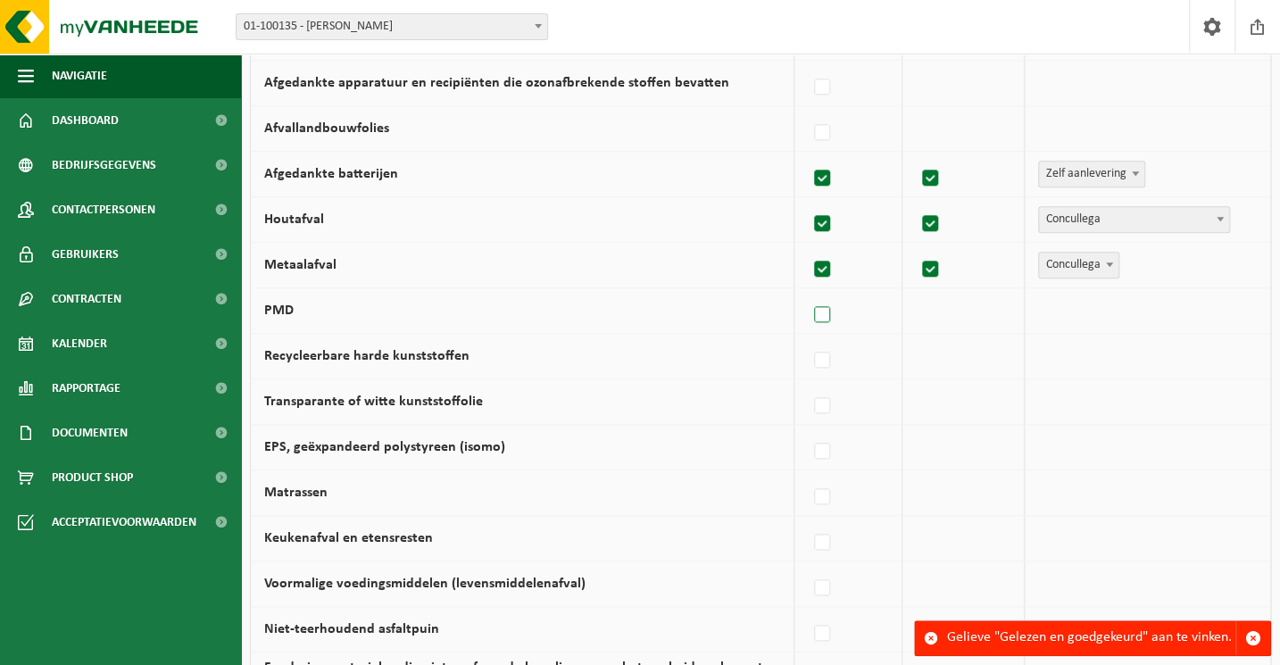
click at [821, 313] on label at bounding box center [822, 315] width 25 height 27
click at [808, 293] on input "PMD" at bounding box center [807, 292] width 1 height 1
checkbox input "true"
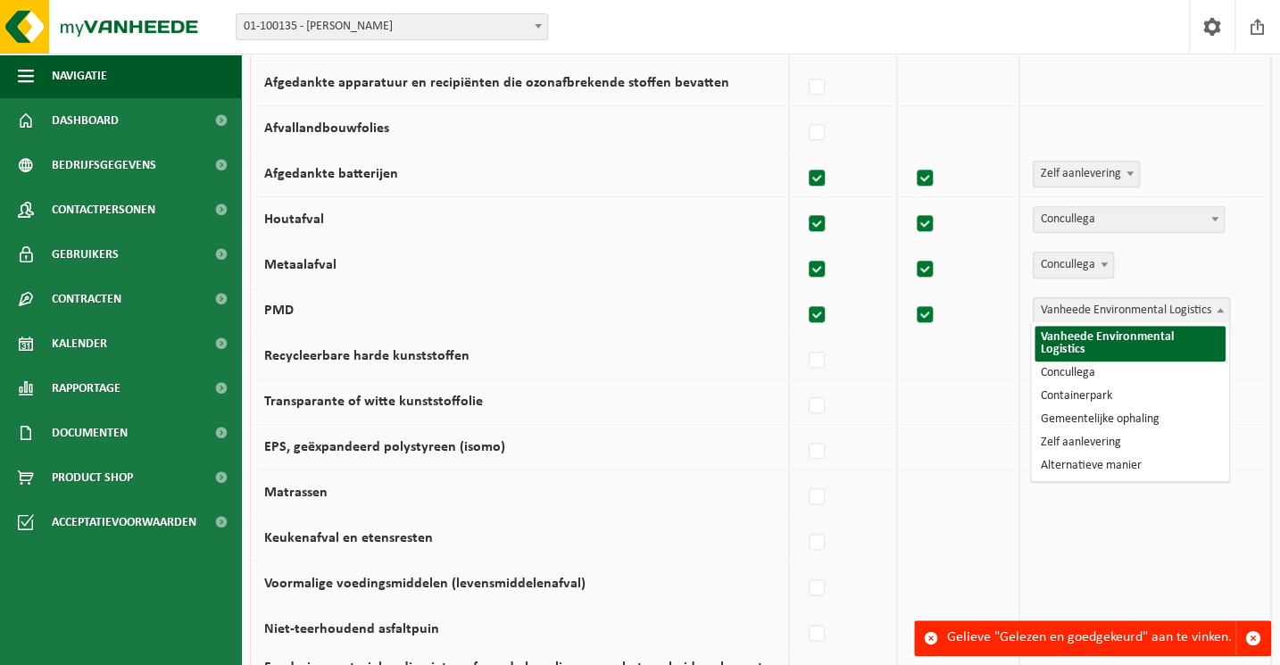
click at [1042, 311] on span "Vanheede Environmental Logistics" at bounding box center [1130, 310] width 195 height 25
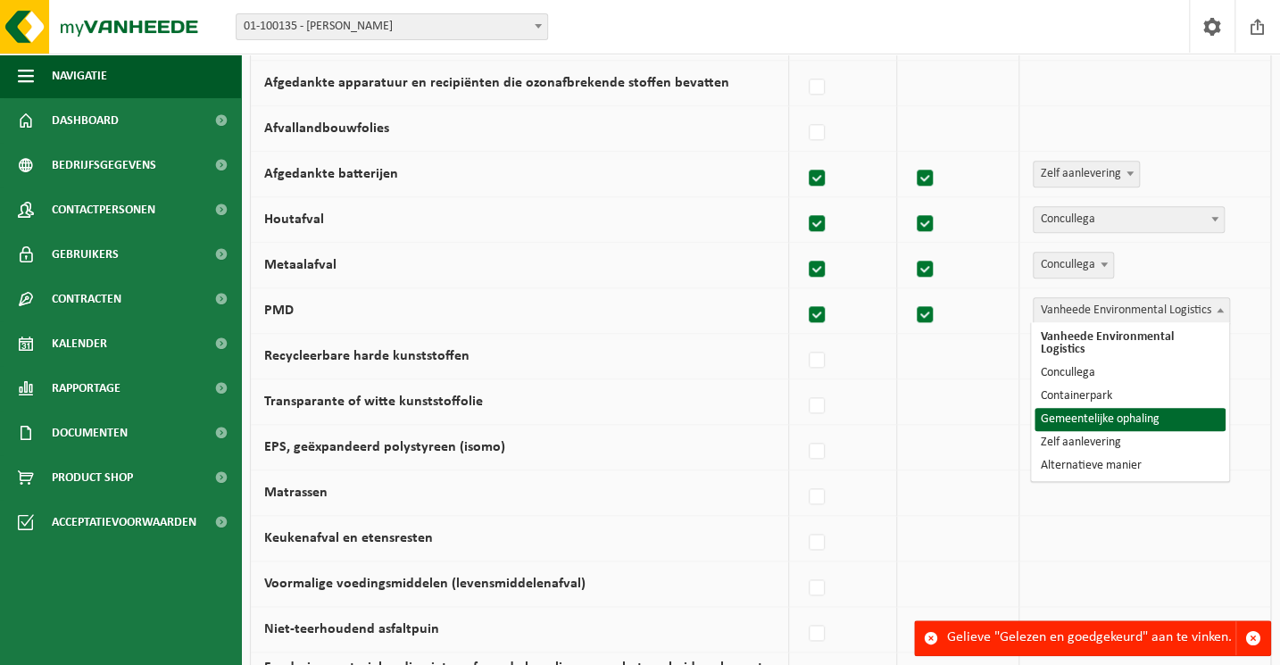
select select "Gemeentelijke ophaling"
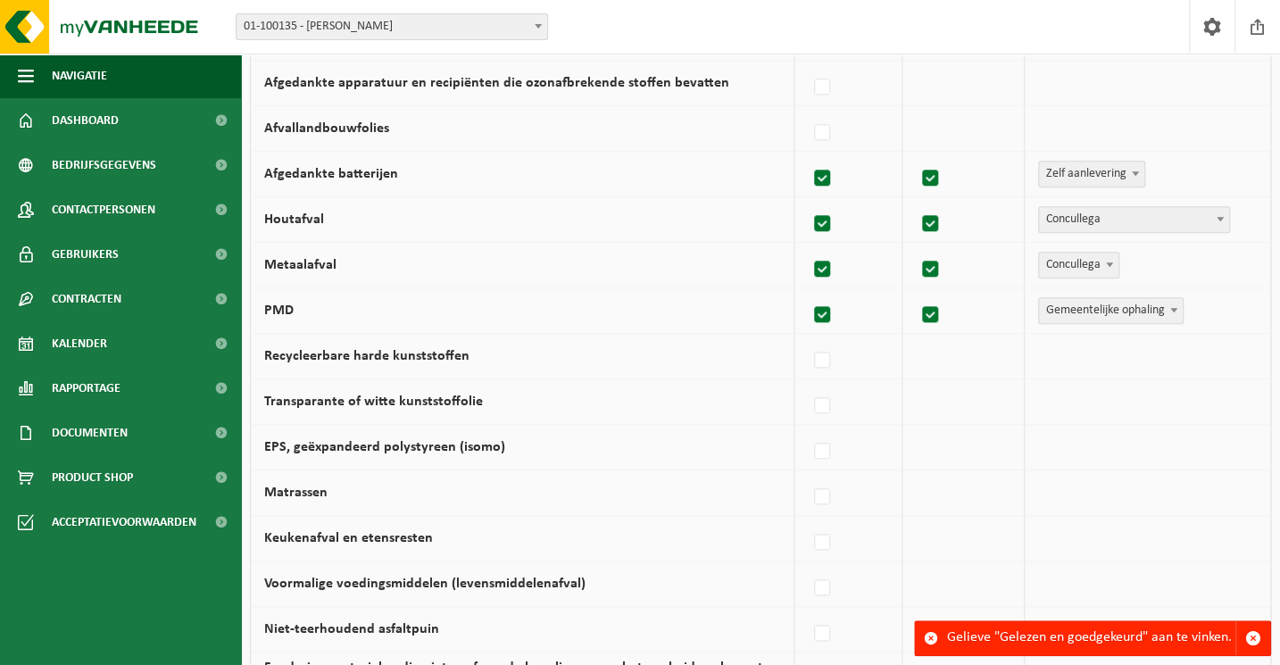
click at [811, 347] on div at bounding box center [848, 356] width 80 height 36
click at [816, 348] on label at bounding box center [822, 360] width 25 height 27
click at [808, 338] on input "Recycleerbare harde kunststoffen" at bounding box center [807, 337] width 1 height 1
checkbox input "true"
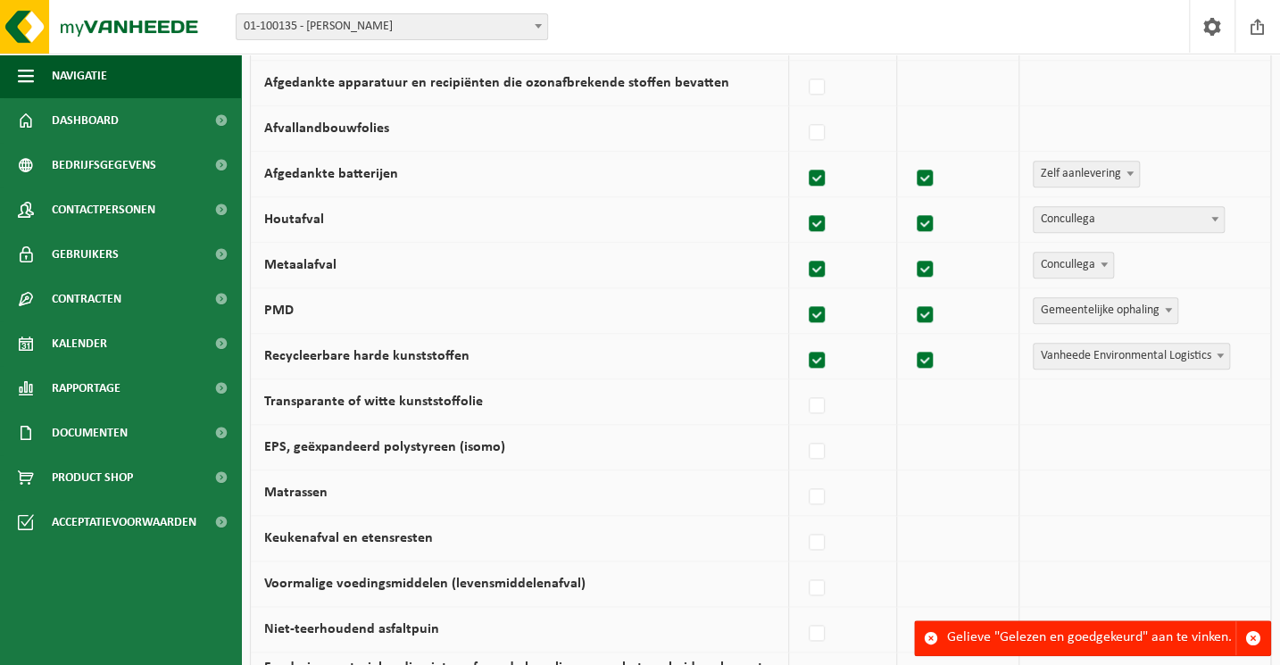
click at [1045, 352] on span "Vanheede Environmental Logistics" at bounding box center [1130, 356] width 195 height 25
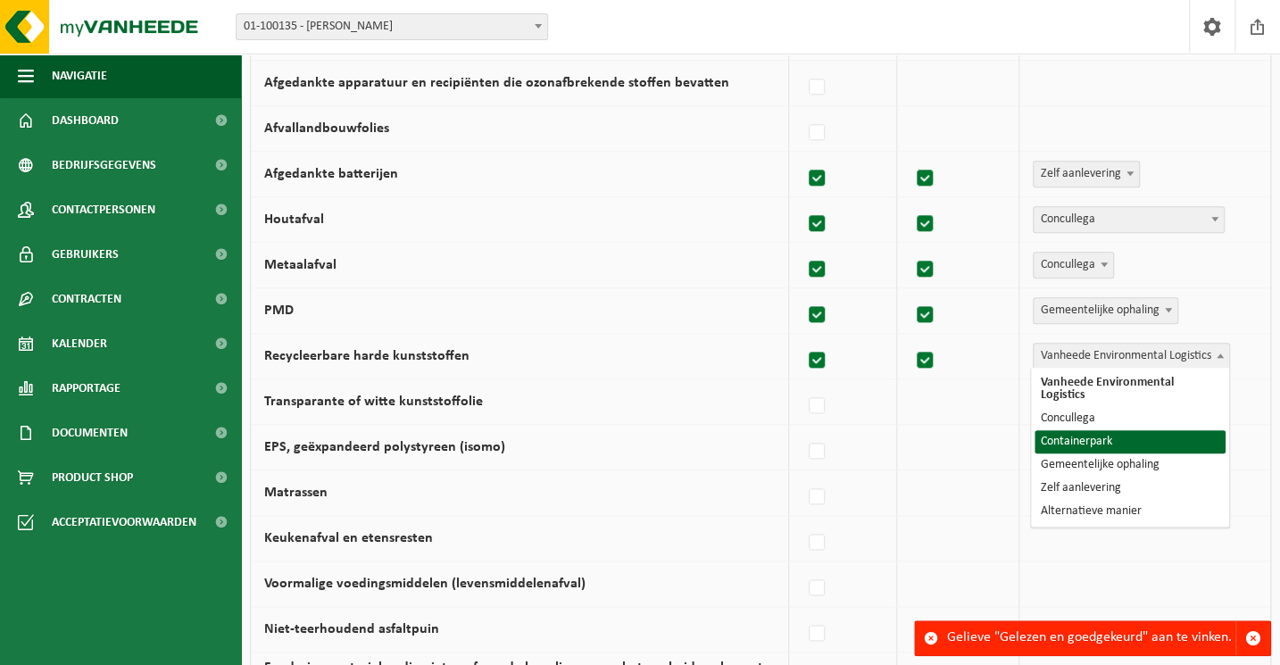
select select "Containerpark"
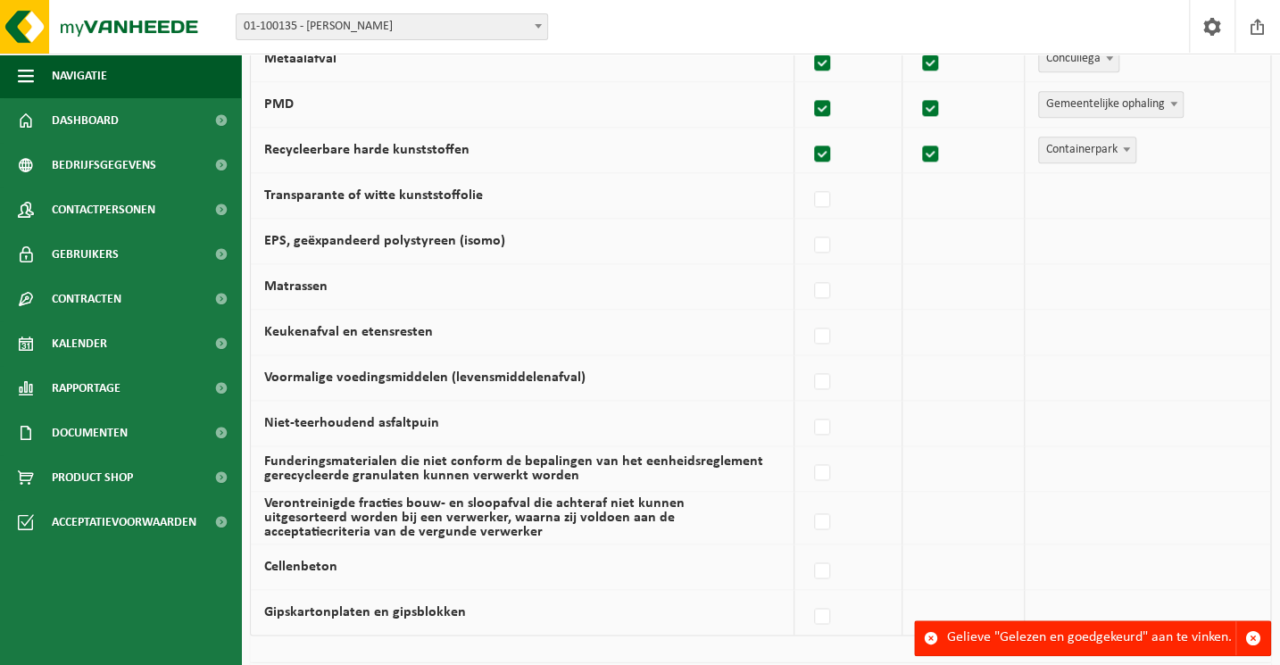
scroll to position [1053, 0]
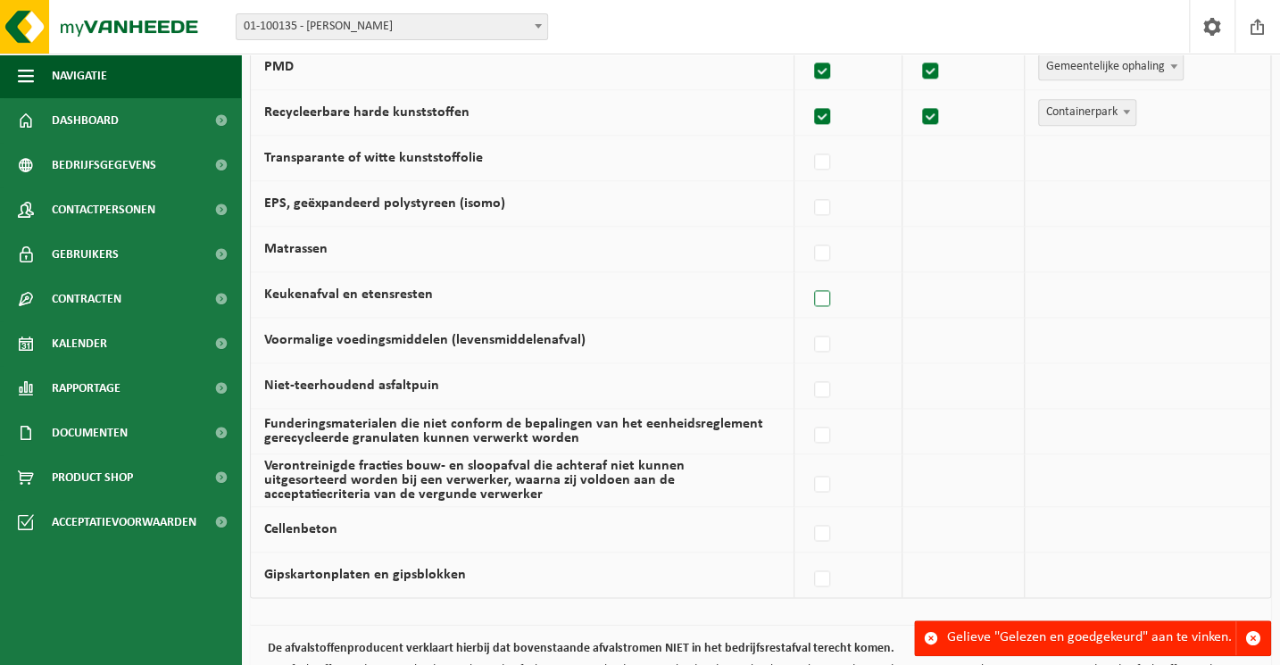
click at [824, 295] on label at bounding box center [822, 299] width 25 height 27
click at [808, 277] on input "Keukenafval en etensresten" at bounding box center [807, 276] width 1 height 1
checkbox input "true"
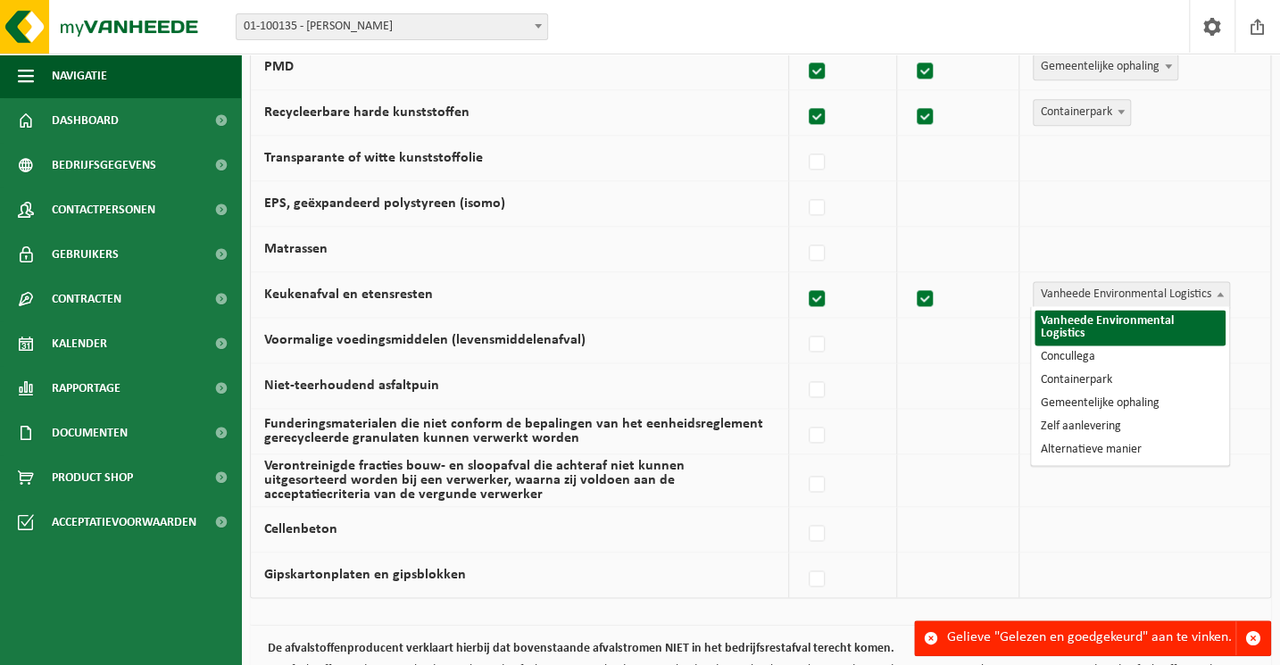
click at [1044, 303] on span "Vanheede Environmental Logistics" at bounding box center [1130, 294] width 195 height 25
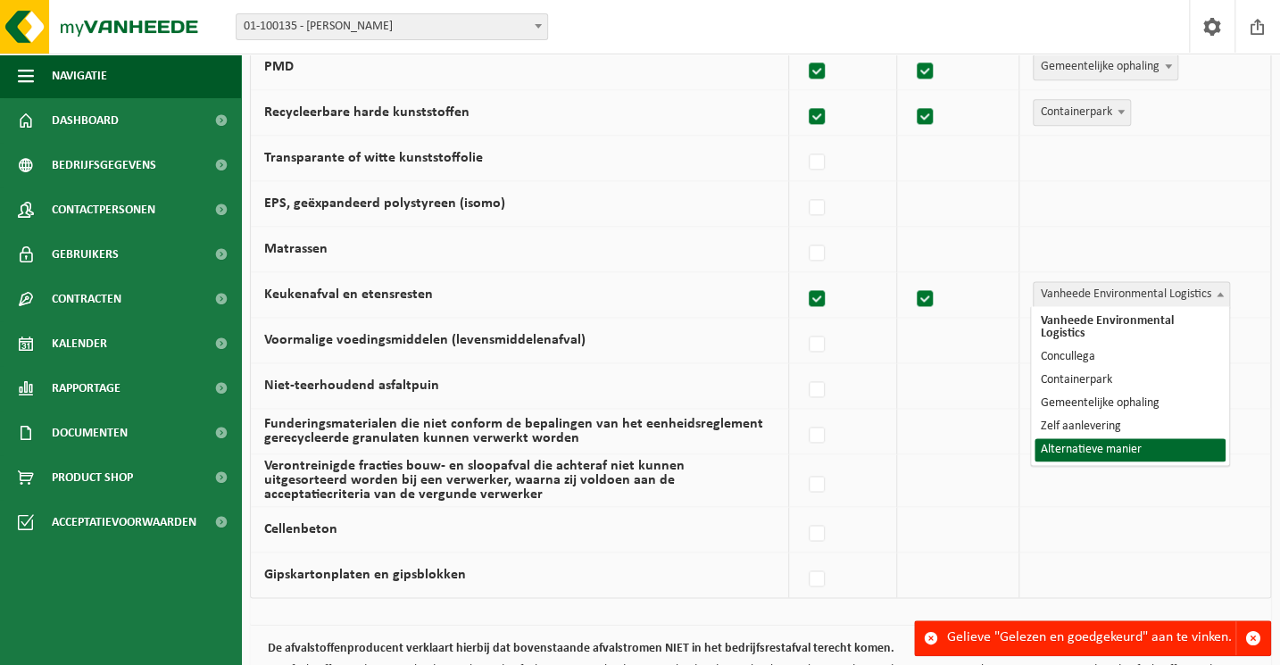
select select "Alternatieve manier"
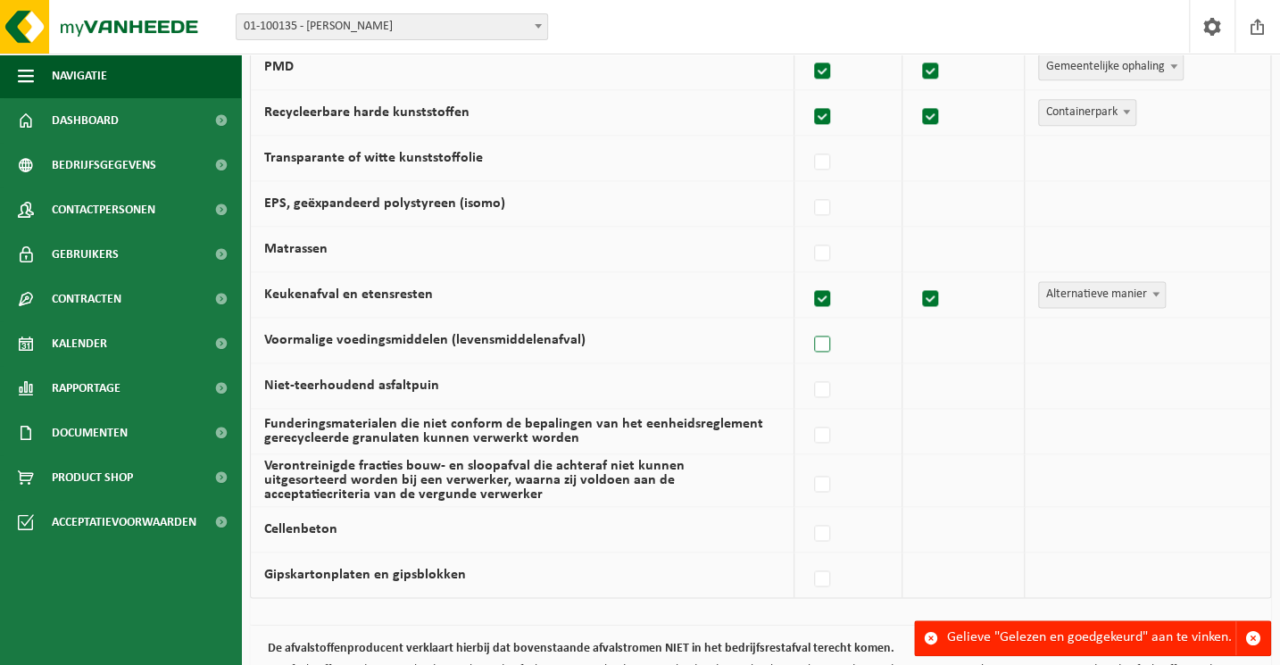
click at [826, 337] on label at bounding box center [822, 344] width 25 height 27
click at [808, 322] on input "Voormalige voedingsmiddelen (levensmiddelenafval)" at bounding box center [807, 321] width 1 height 1
checkbox input "true"
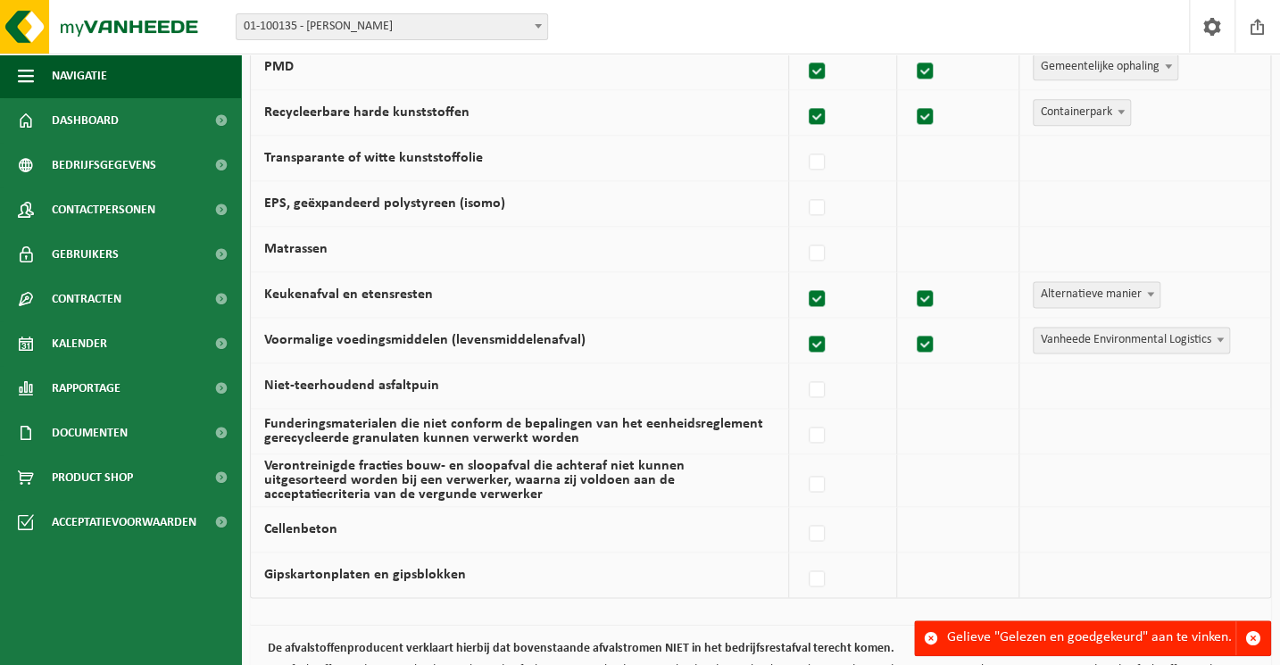
click at [1041, 339] on span "Vanheede Environmental Logistics" at bounding box center [1130, 340] width 195 height 25
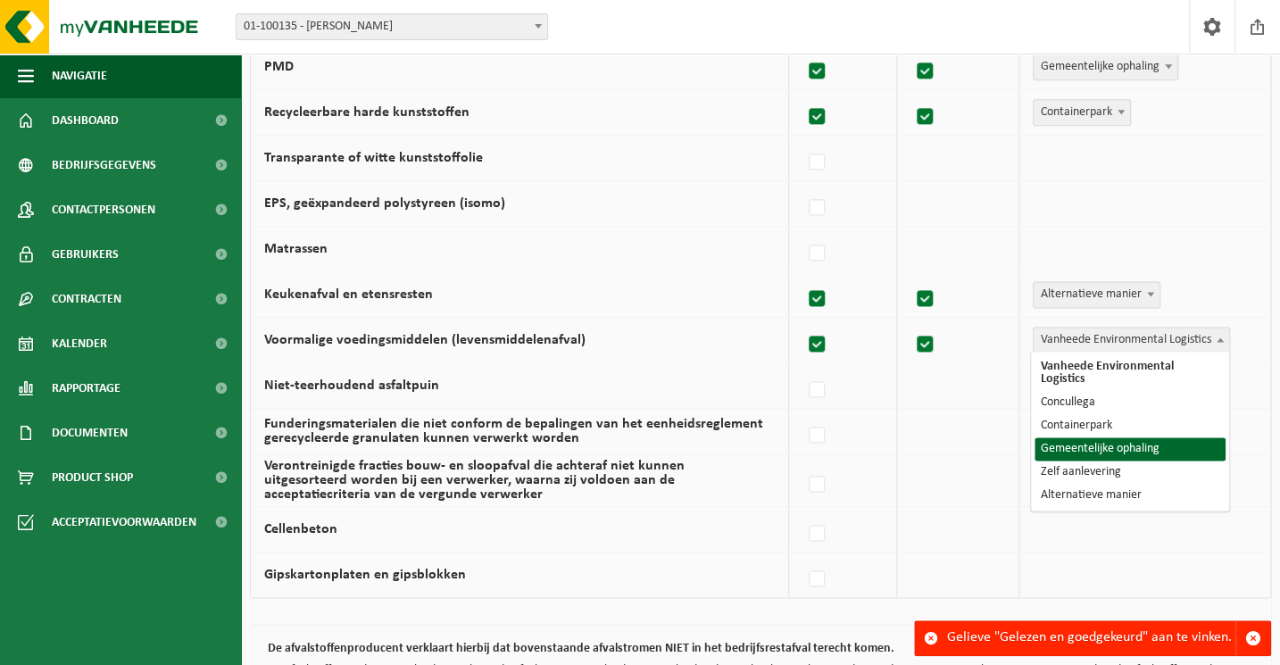
select select "Gemeentelijke ophaling"
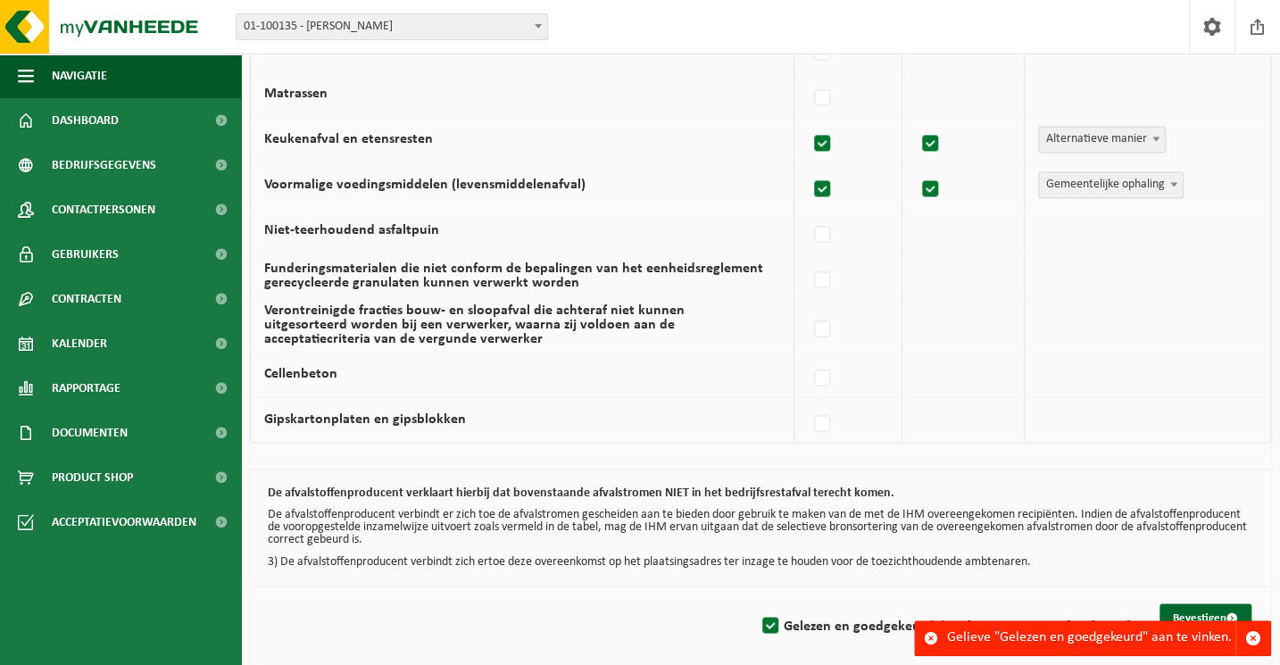
scroll to position [1215, 0]
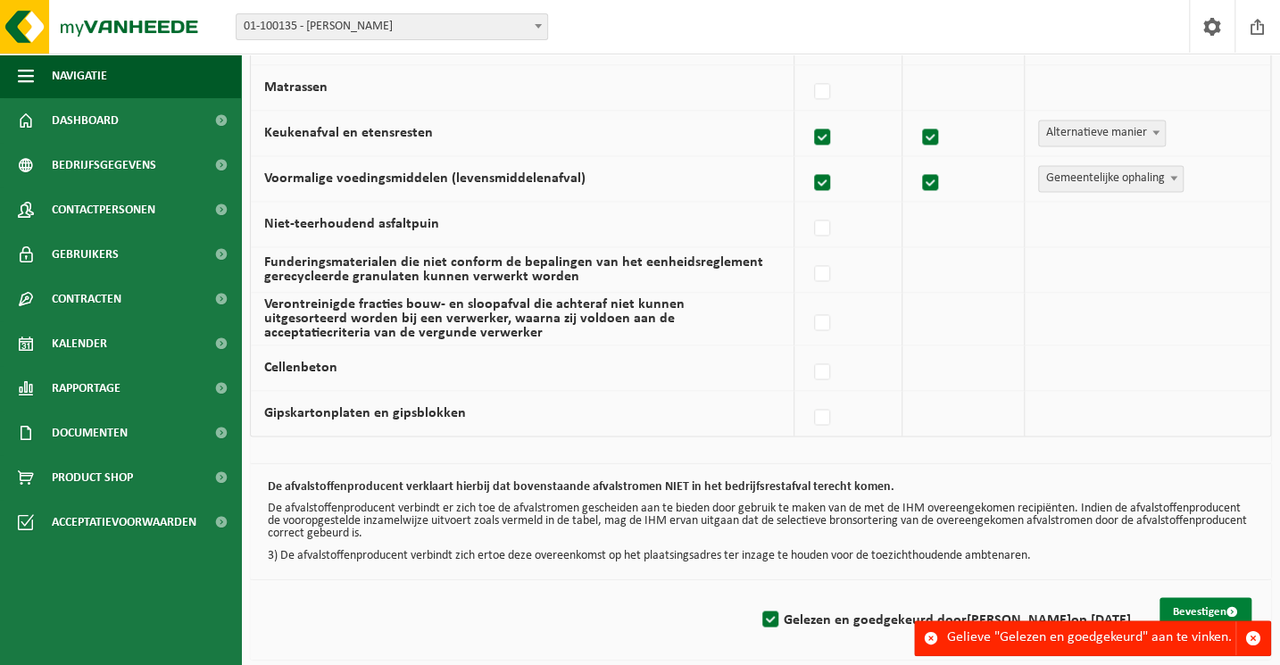
click at [1212, 602] on button "Bevestigen" at bounding box center [1205, 611] width 92 height 29
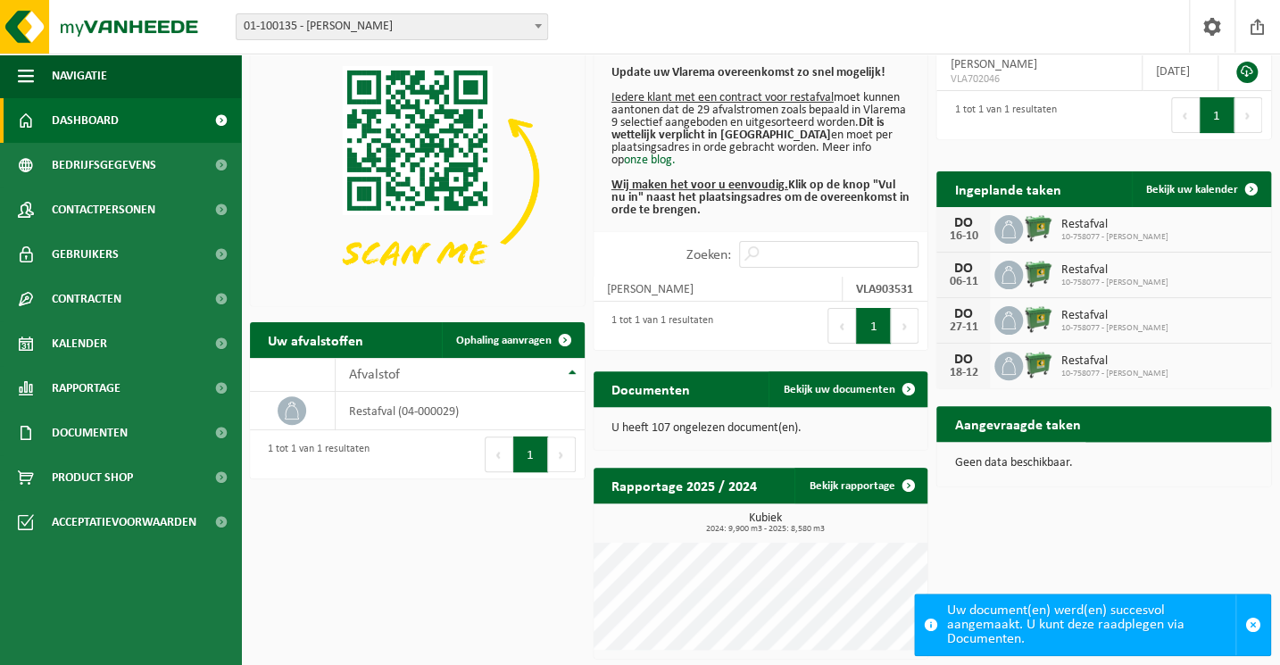
scroll to position [95, 0]
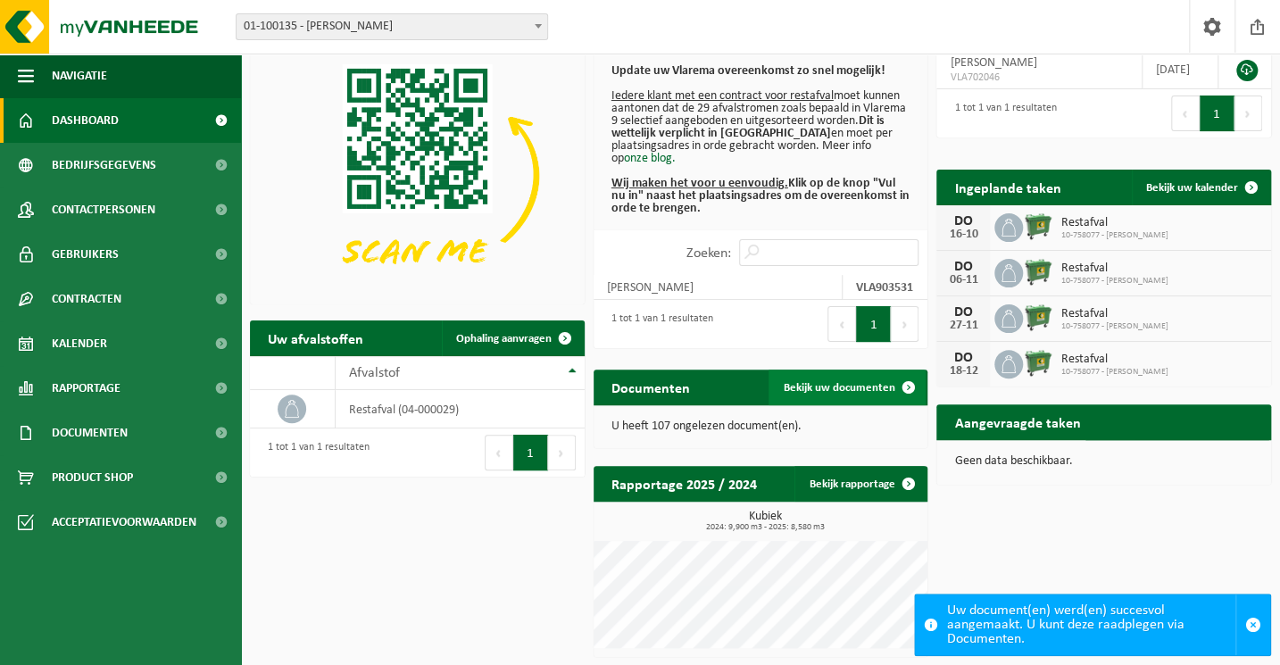
click at [840, 385] on span "Bekijk uw documenten" at bounding box center [839, 388] width 112 height 12
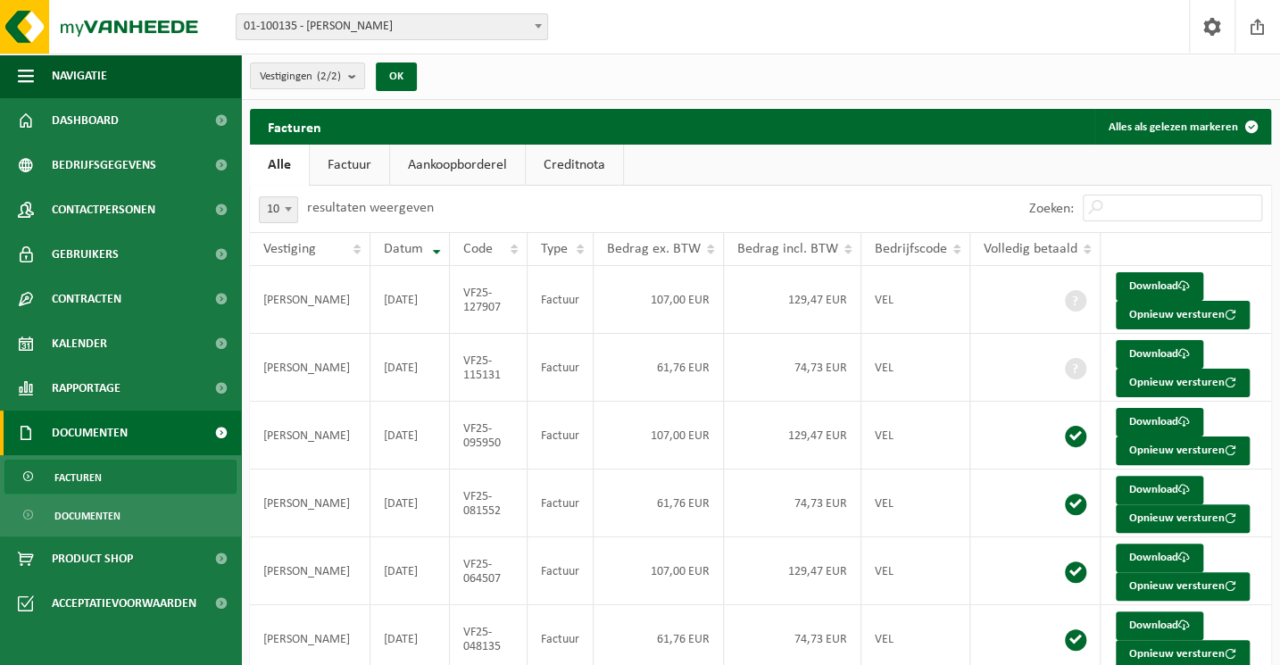
click at [330, 172] on link "Factuur" at bounding box center [349, 165] width 79 height 41
click at [435, 170] on link "Aankoopborderel" at bounding box center [459, 165] width 135 height 41
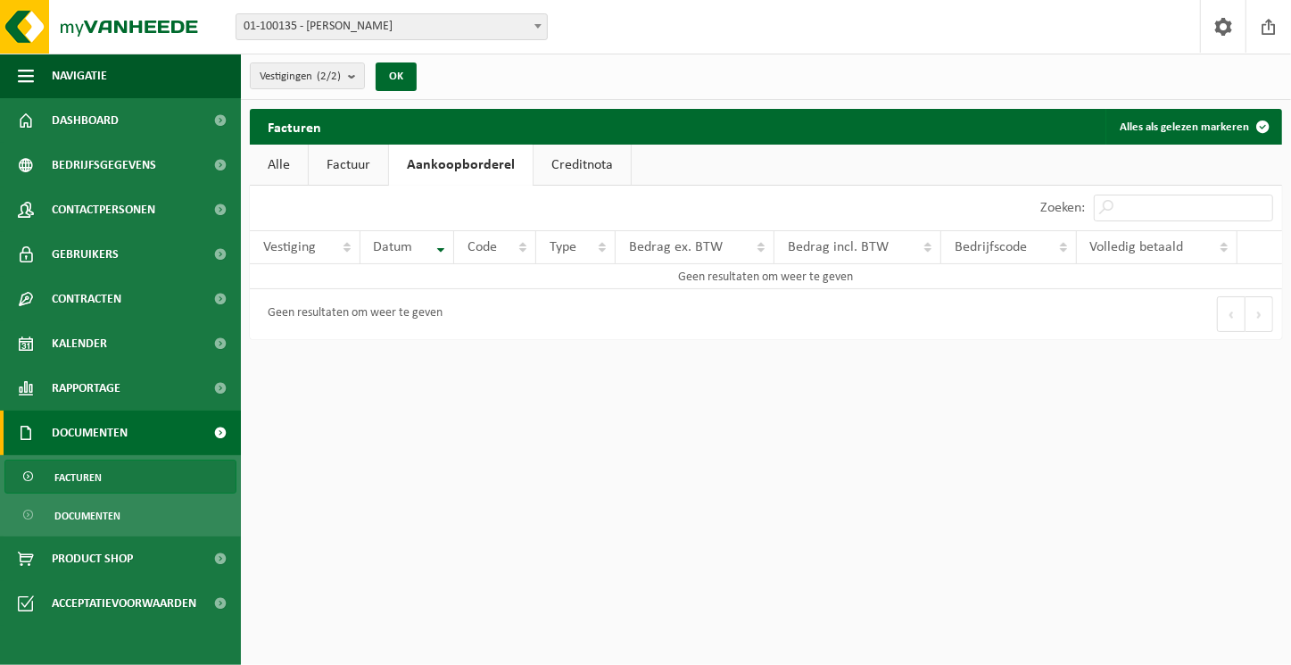
click at [286, 175] on link "Alle" at bounding box center [279, 165] width 58 height 41
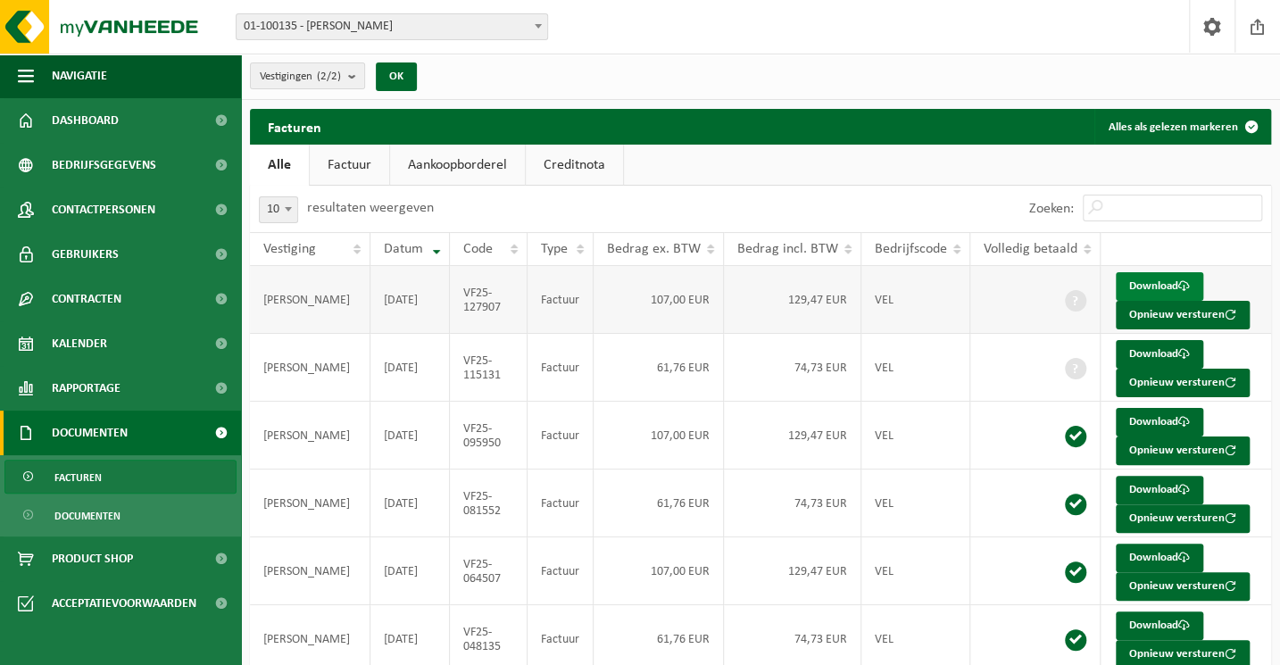
click at [1159, 285] on link "Download" at bounding box center [1159, 286] width 87 height 29
click at [1144, 357] on link "Download" at bounding box center [1159, 354] width 87 height 29
